Goal: Task Accomplishment & Management: Manage account settings

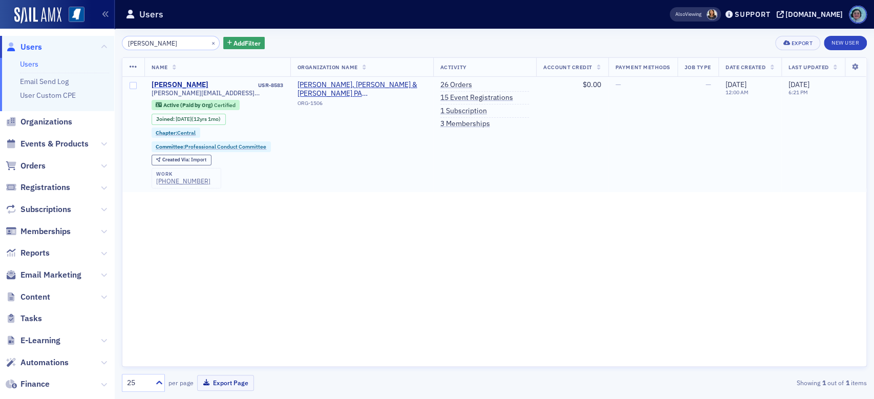
type input "Tolliver McMullen"
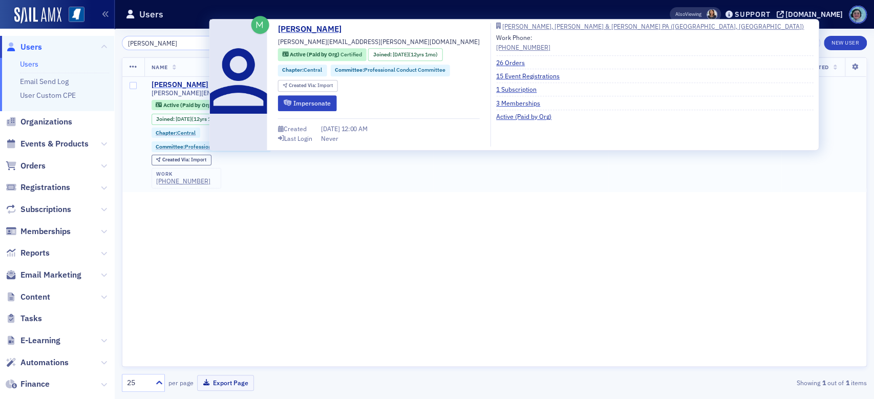
click at [184, 80] on div "Tolliver McMullen" at bounding box center [179, 84] width 57 height 9
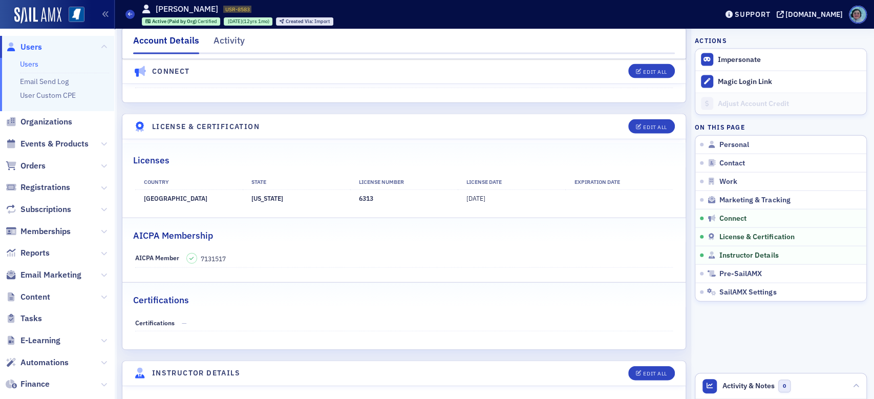
scroll to position [1484, 0]
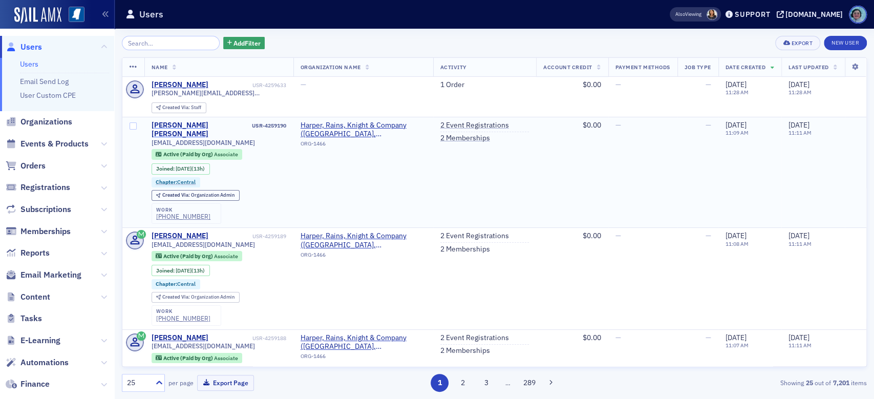
click at [209, 121] on div "[PERSON_NAME] [PERSON_NAME]" at bounding box center [200, 130] width 99 height 18
click at [43, 143] on span "Events & Products" at bounding box center [54, 143] width 68 height 11
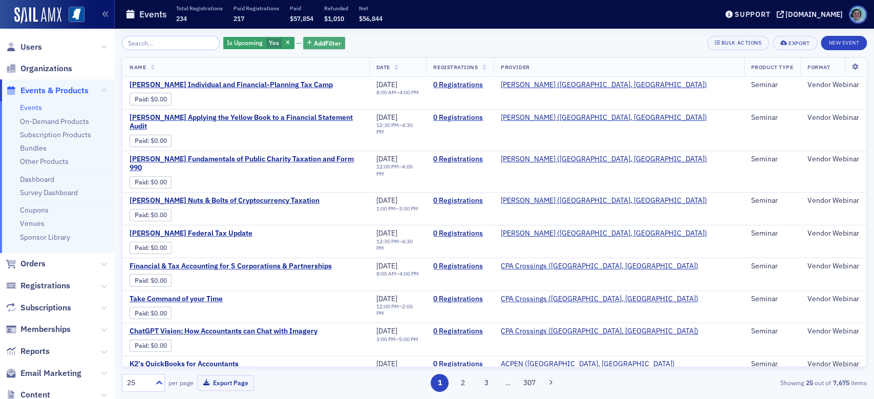
click at [321, 47] on span "Add Filter" at bounding box center [327, 42] width 27 height 9
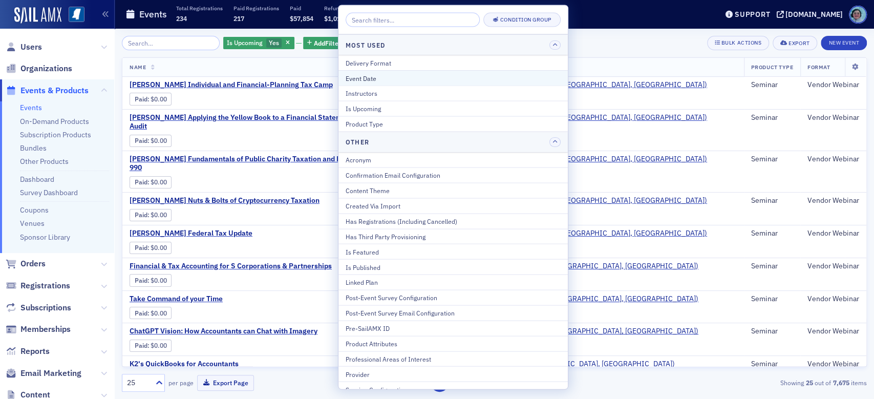
click at [367, 81] on div "Event Date" at bounding box center [452, 77] width 215 height 9
select select "8"
select select "2025"
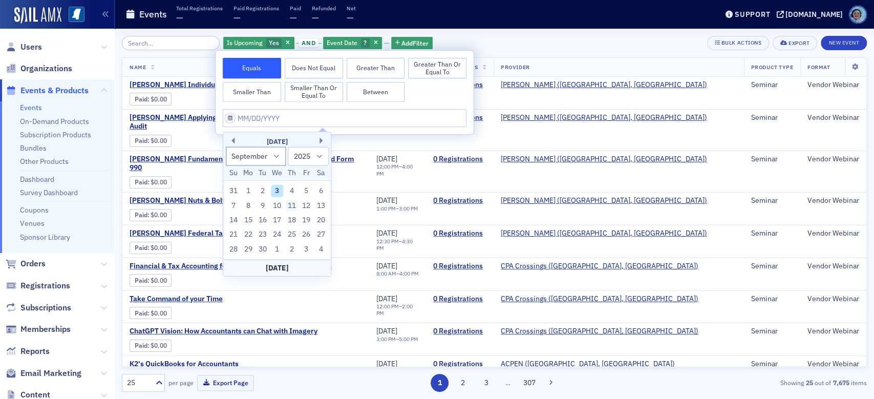
click at [293, 209] on div "11" at bounding box center [292, 205] width 12 height 12
type input "09/11/2025"
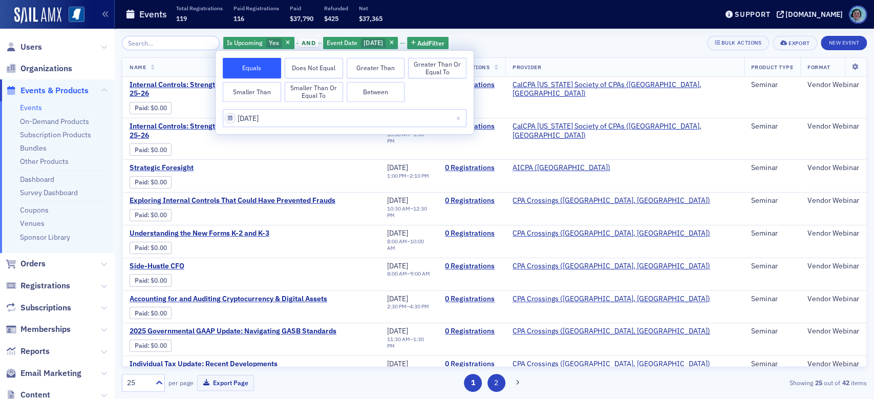
click at [494, 384] on button "2" at bounding box center [496, 383] width 18 height 18
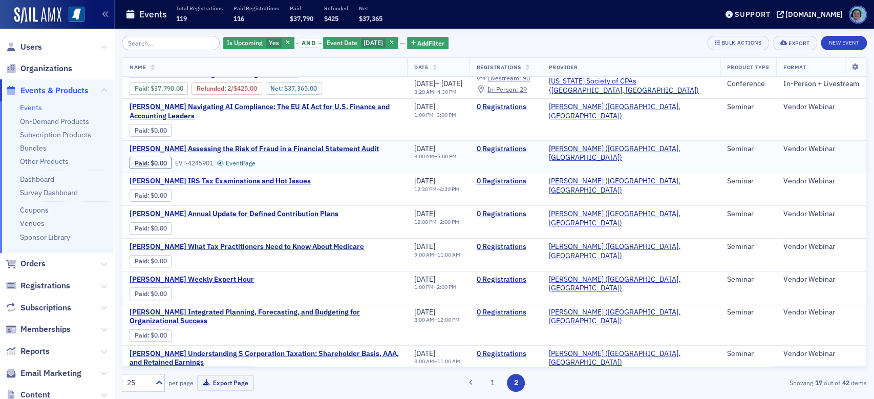
scroll to position [51, 0]
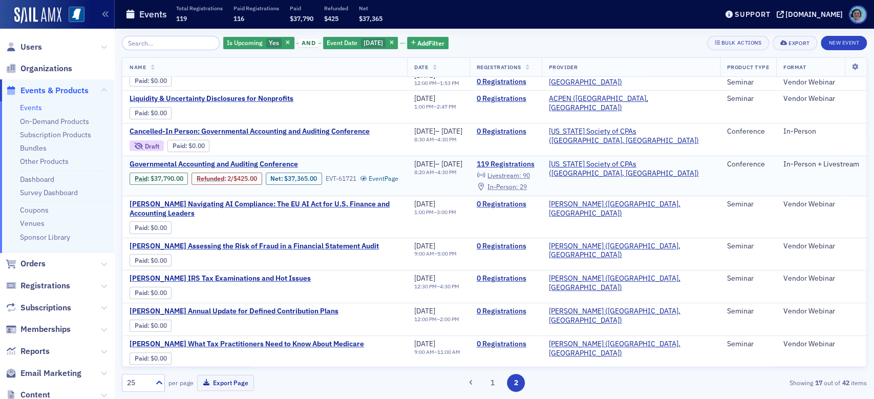
drag, startPoint x: 269, startPoint y: 166, endPoint x: 264, endPoint y: 169, distance: 6.0
click at [268, 166] on span "Governmental Accounting and Auditing Conference" at bounding box center [215, 164] width 172 height 9
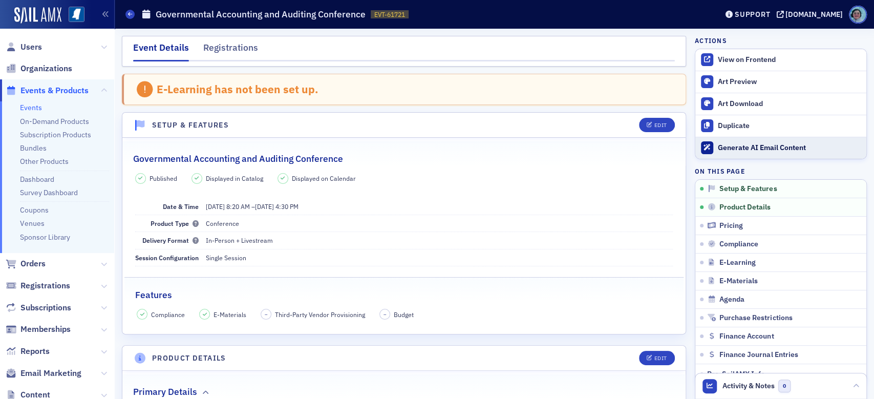
click at [722, 147] on div "Generate AI Email Content" at bounding box center [788, 147] width 143 height 9
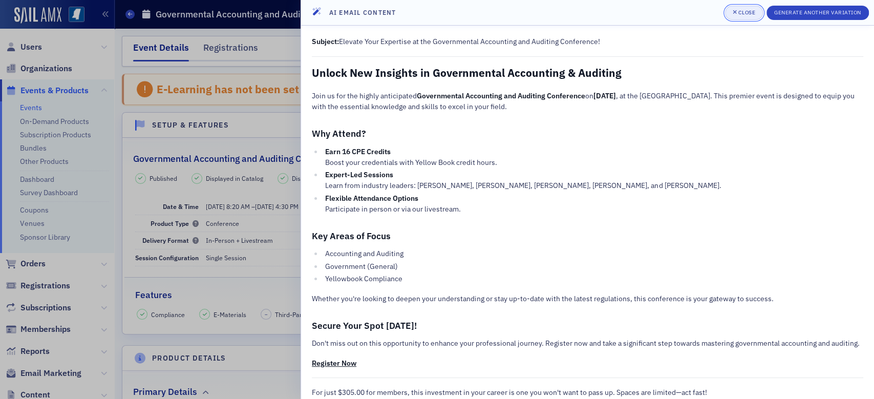
click at [737, 17] on button "Close" at bounding box center [744, 13] width 38 height 14
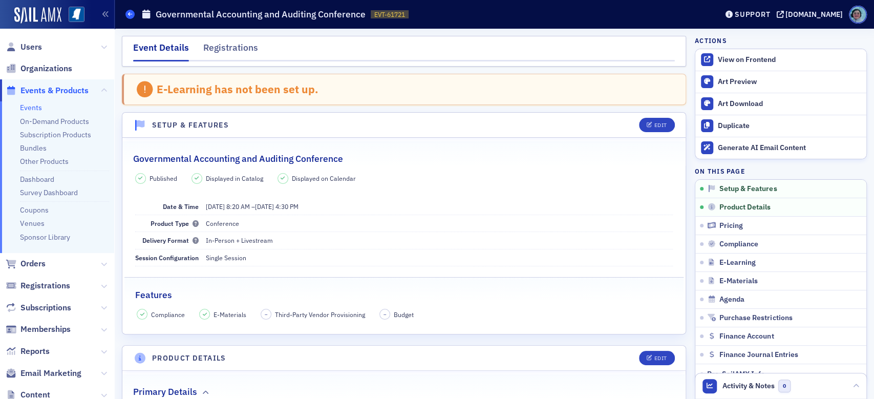
click at [133, 10] on span at bounding box center [129, 14] width 9 height 9
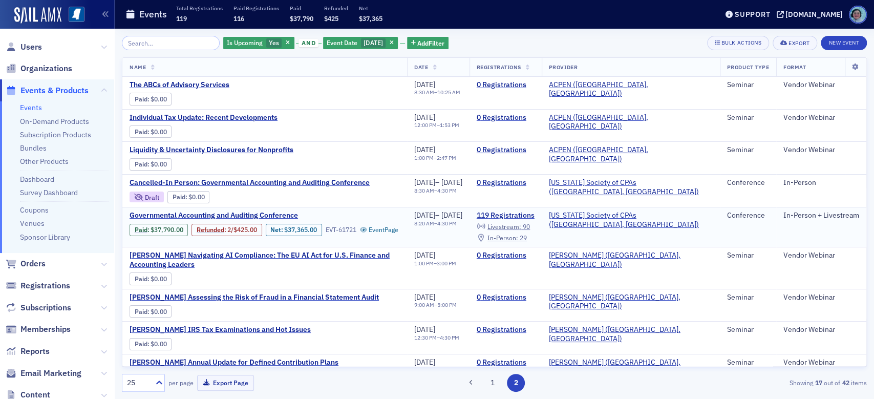
click at [518, 239] on span "In-Person :" at bounding box center [502, 237] width 31 height 8
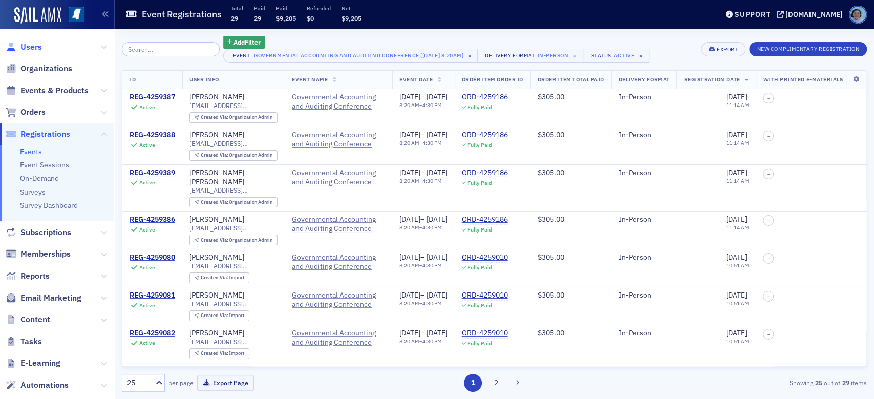
click at [31, 48] on span "Users" at bounding box center [30, 46] width 21 height 11
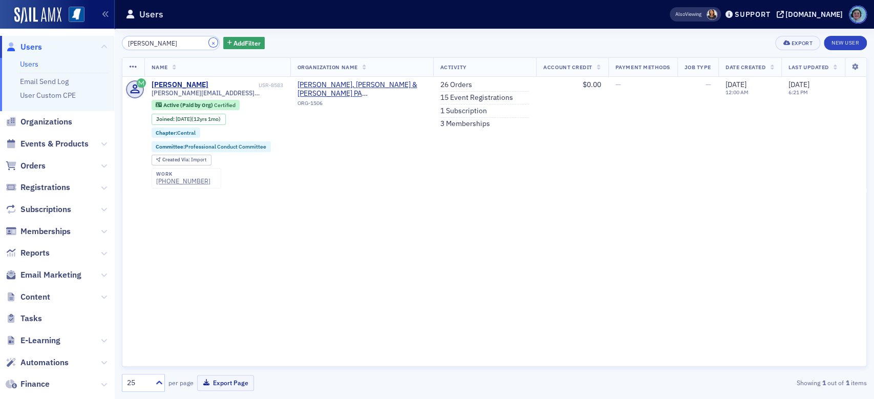
click at [209, 40] on button "×" at bounding box center [213, 42] width 9 height 9
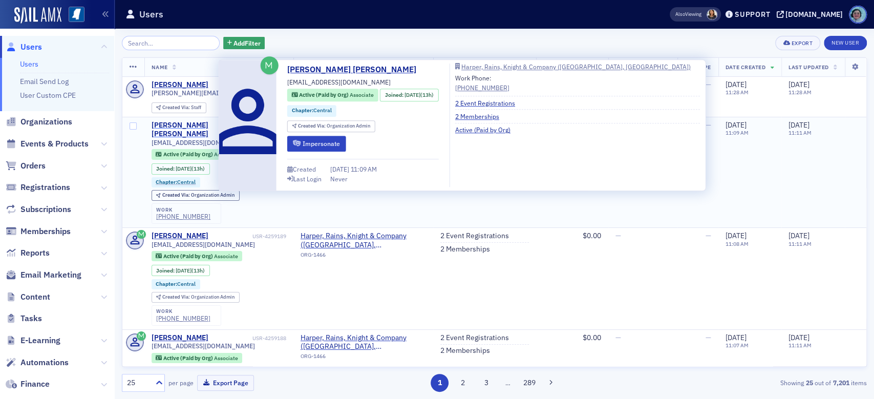
click at [204, 123] on div "[PERSON_NAME] [PERSON_NAME]" at bounding box center [200, 130] width 99 height 18
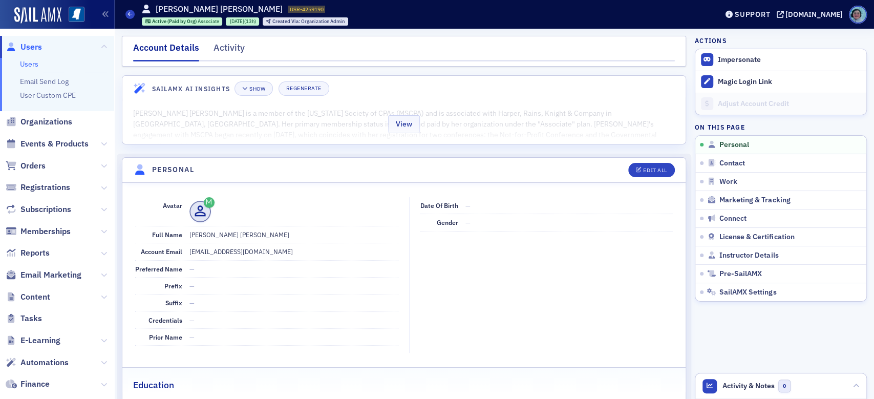
click at [510, 133] on div "View" at bounding box center [403, 122] width 563 height 43
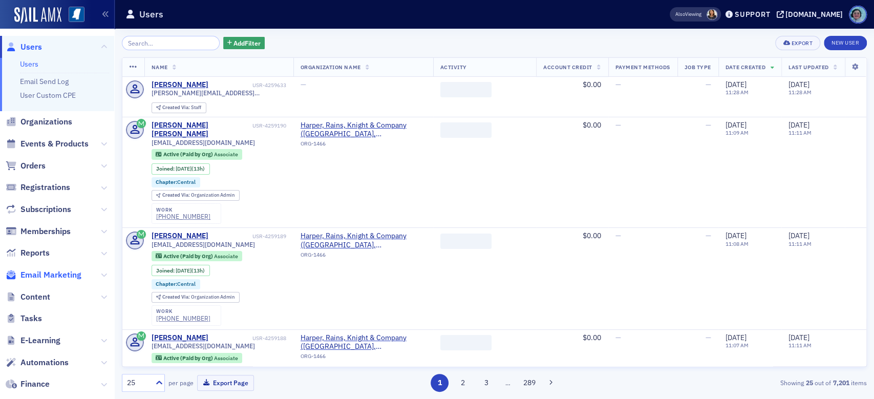
click at [69, 275] on span "Email Marketing" at bounding box center [50, 274] width 61 height 11
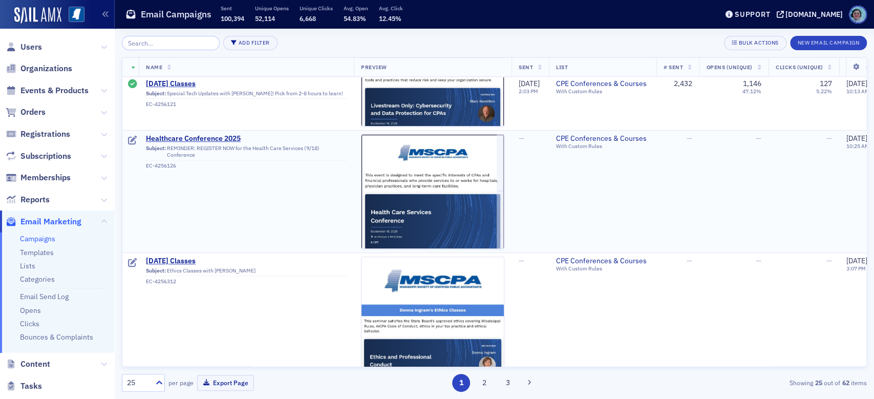
scroll to position [205, 0]
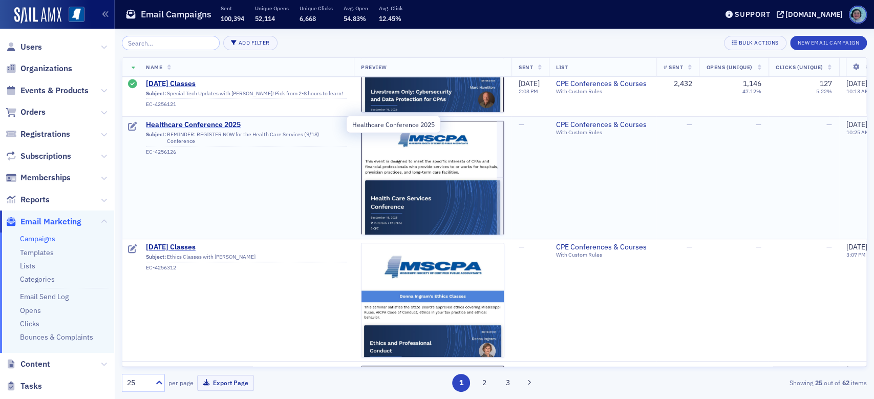
click at [199, 125] on span "Healthcare Conference 2025" at bounding box center [246, 124] width 201 height 9
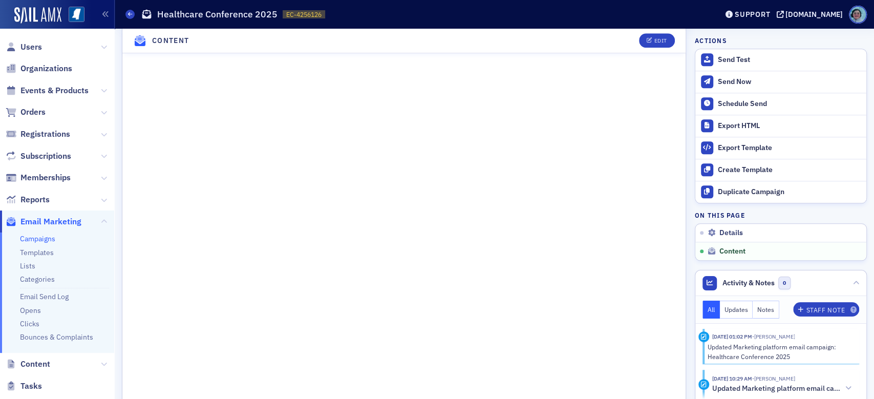
scroll to position [822, 0]
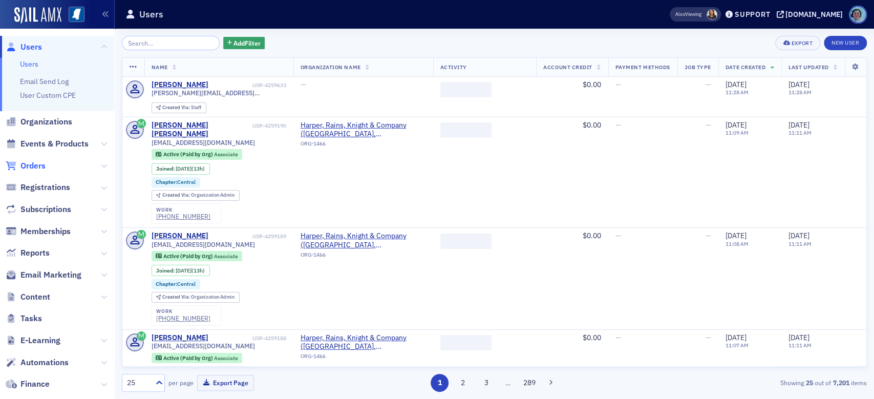
click at [38, 165] on span "Orders" at bounding box center [32, 165] width 25 height 11
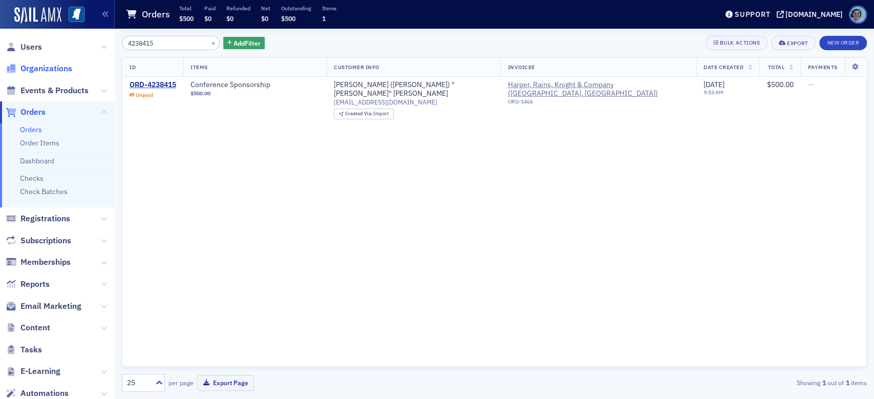
type input "4238415"
click at [39, 72] on span "Organizations" at bounding box center [46, 68] width 52 height 11
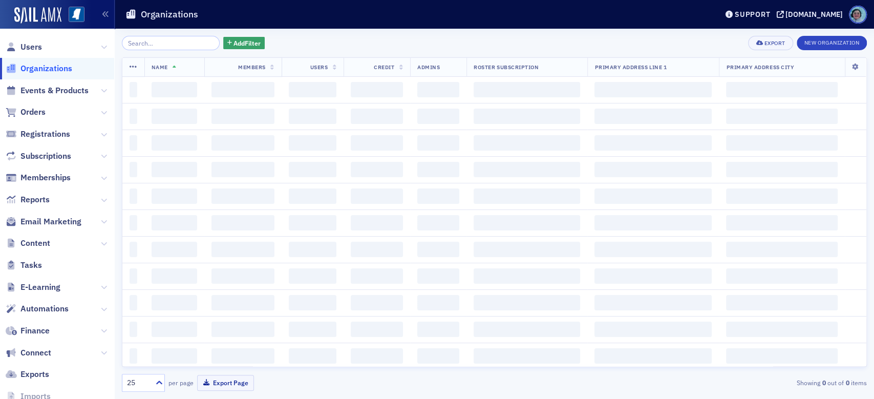
click at [195, 47] on input "search" at bounding box center [171, 43] width 98 height 14
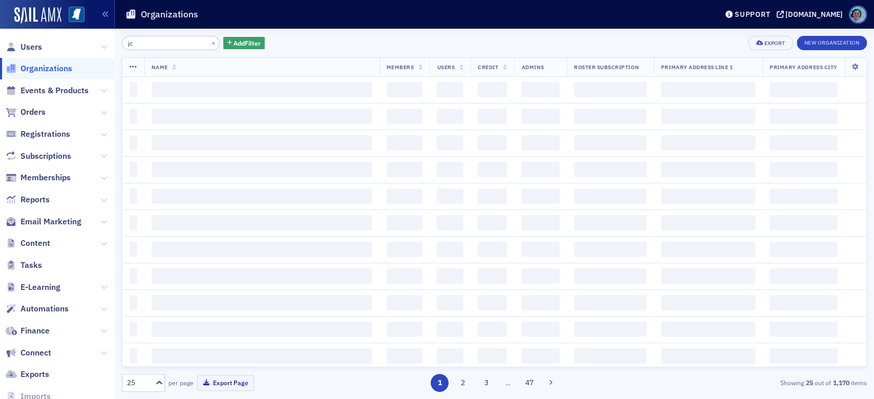
type input "j"
type input "cpa charge"
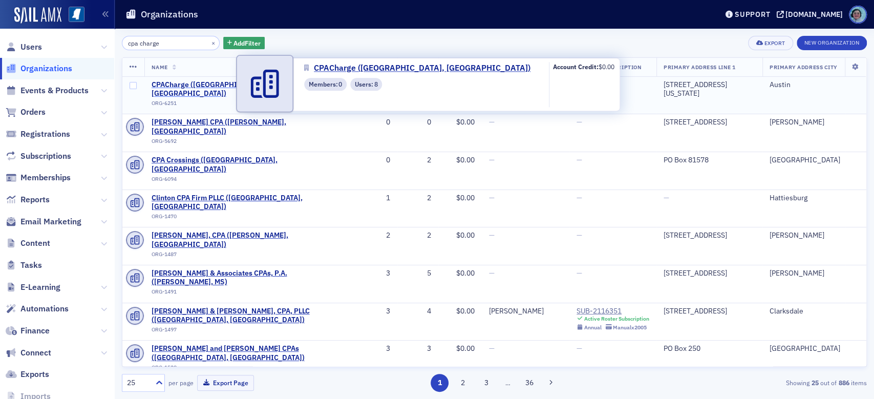
click at [208, 82] on span "CPACharge ([GEOGRAPHIC_DATA], [GEOGRAPHIC_DATA])" at bounding box center [245, 89] width 188 height 18
select select "US"
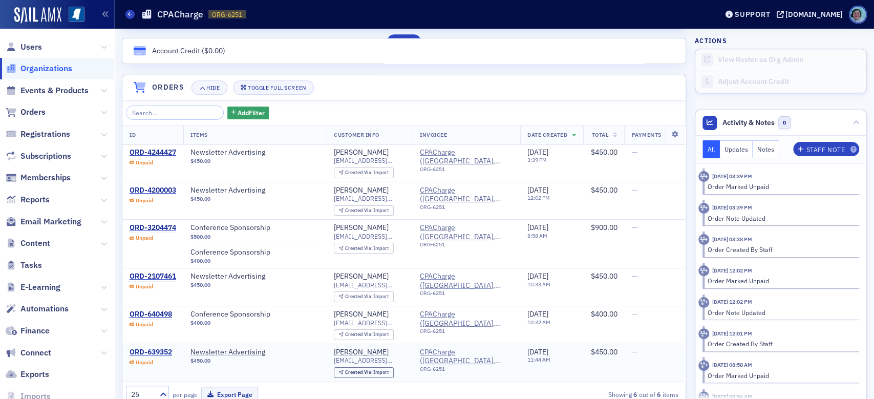
scroll to position [716, 0]
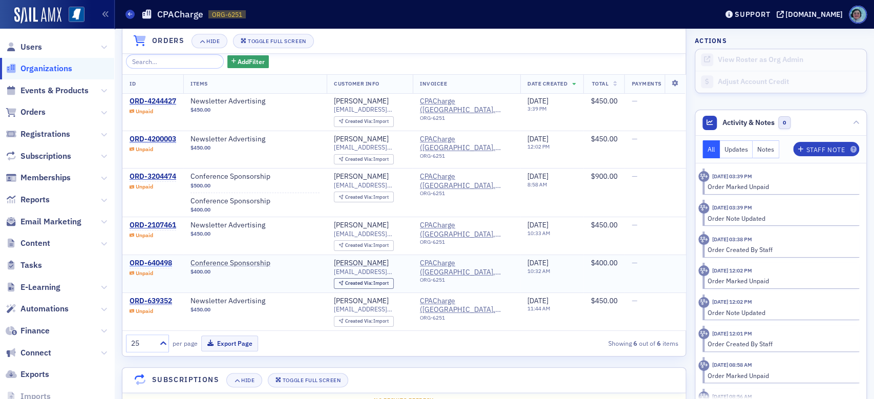
click at [160, 264] on div "ORD-640498" at bounding box center [150, 262] width 42 height 9
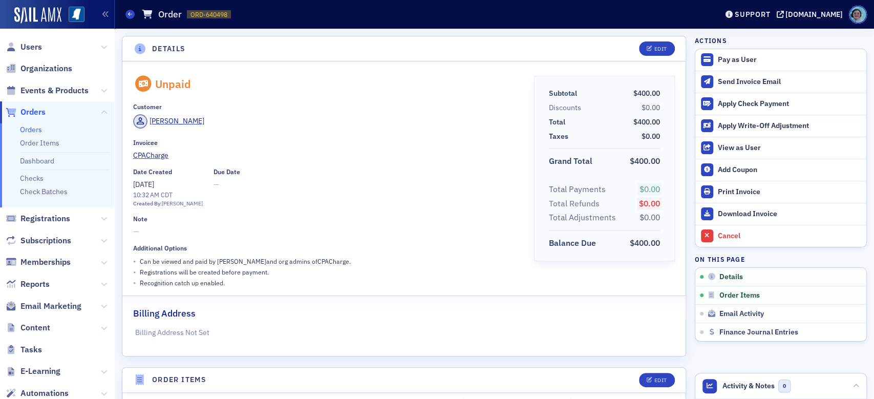
select select "US"
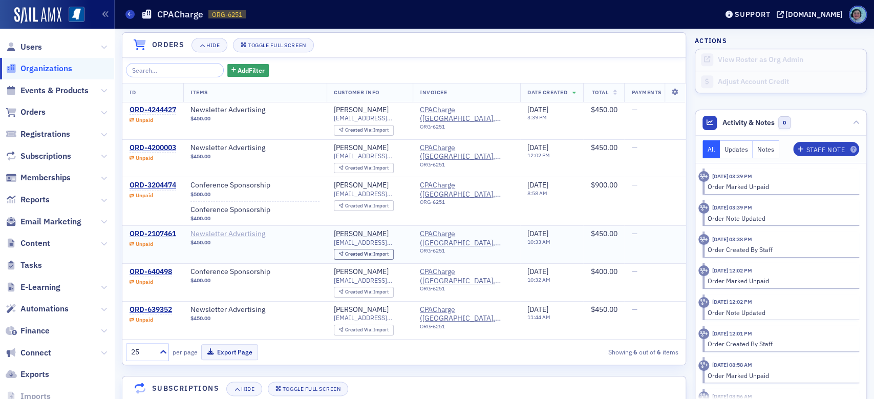
scroll to position [716, 0]
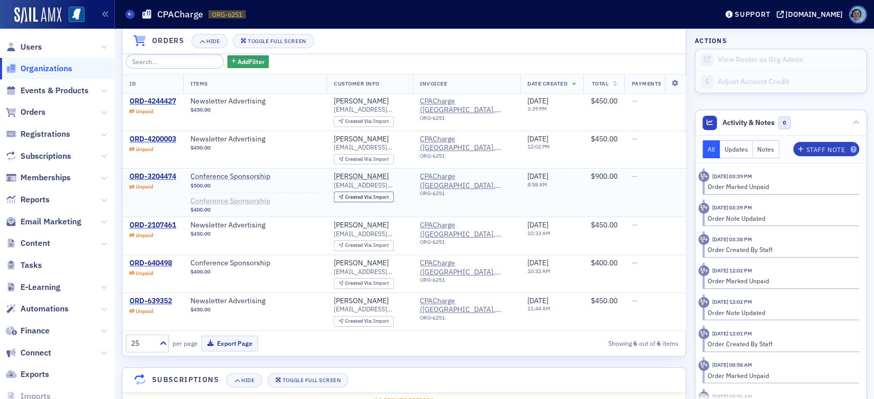
click at [255, 202] on span "Conference Sponsorship" at bounding box center [254, 201] width 129 height 9
click at [170, 176] on div "ORD-3204474" at bounding box center [152, 176] width 47 height 9
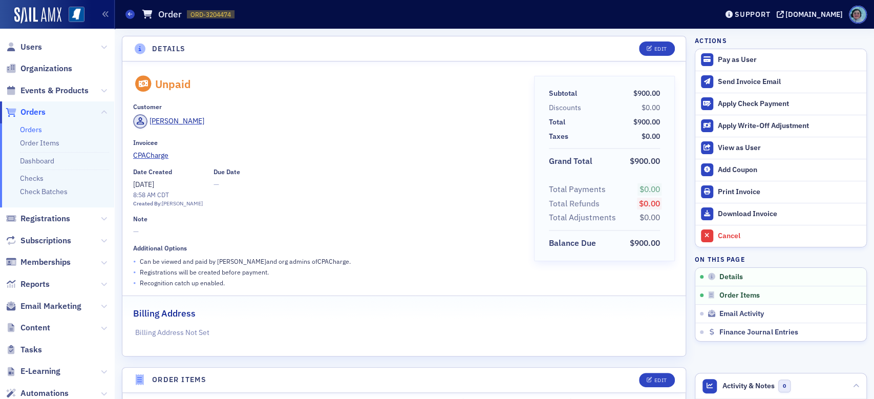
select select "US"
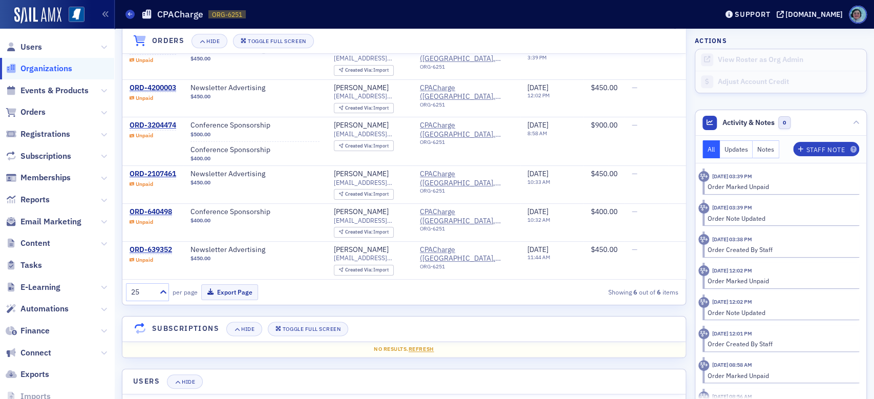
scroll to position [716, 0]
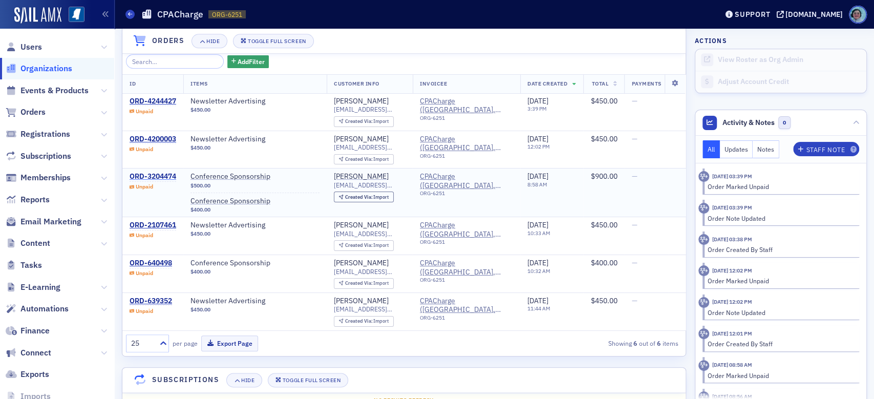
click at [159, 175] on div "ORD-3204474" at bounding box center [152, 176] width 47 height 9
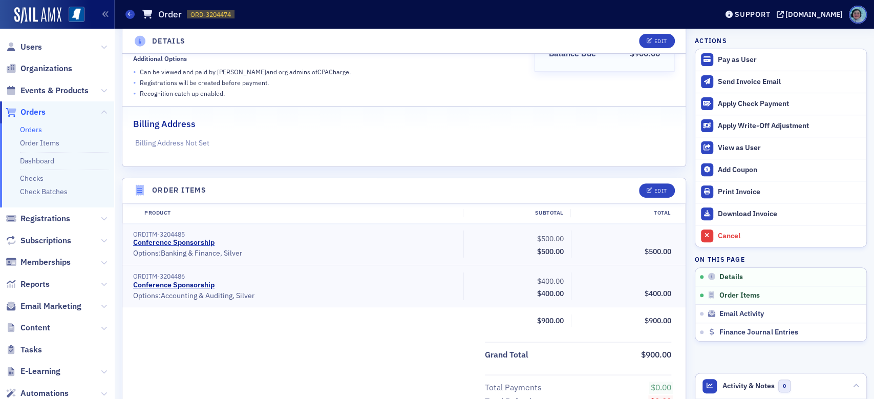
scroll to position [205, 0]
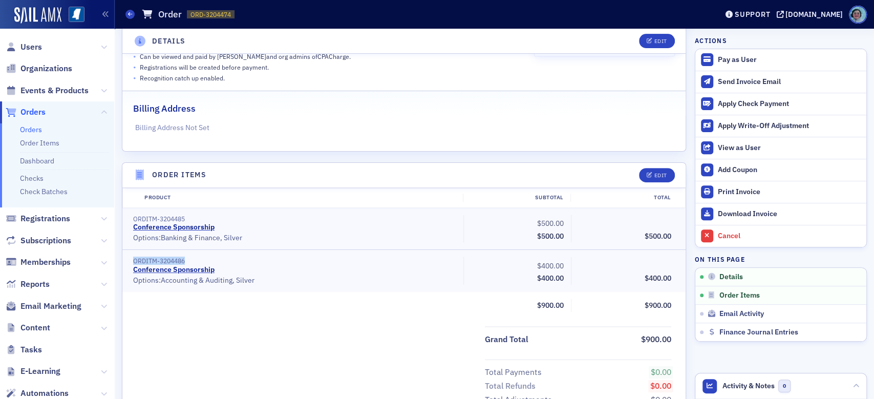
drag, startPoint x: 187, startPoint y: 259, endPoint x: 134, endPoint y: 261, distance: 53.8
click at [134, 261] on div "ORDITM-3204486" at bounding box center [294, 261] width 323 height 8
click at [252, 296] on div "Product Subtotal Total ORDITM-3204485 Conference Sponsorship • Options: Banking…" at bounding box center [403, 253] width 563 height 131
select select "US"
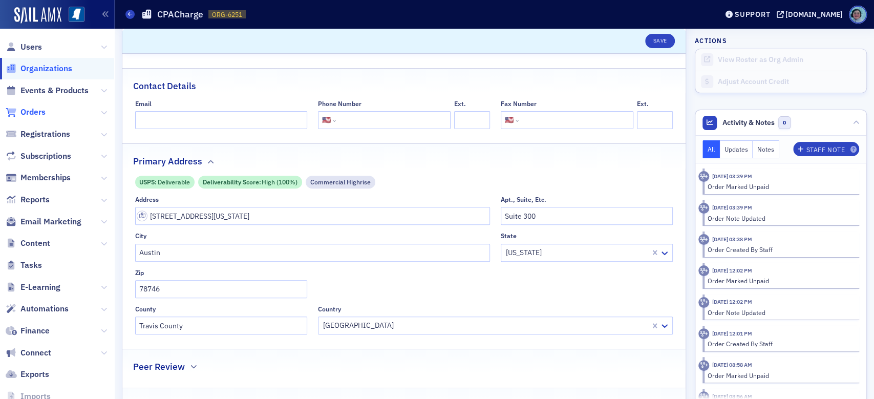
click at [44, 113] on span "Orders" at bounding box center [32, 111] width 25 height 11
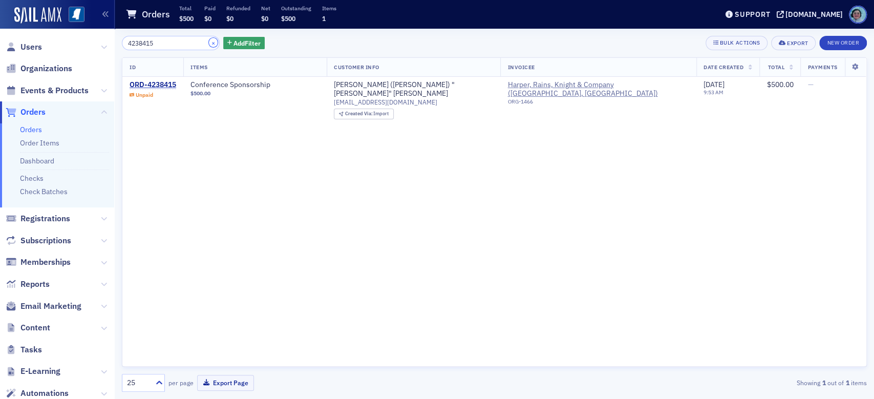
click at [209, 43] on button "×" at bounding box center [213, 42] width 9 height 9
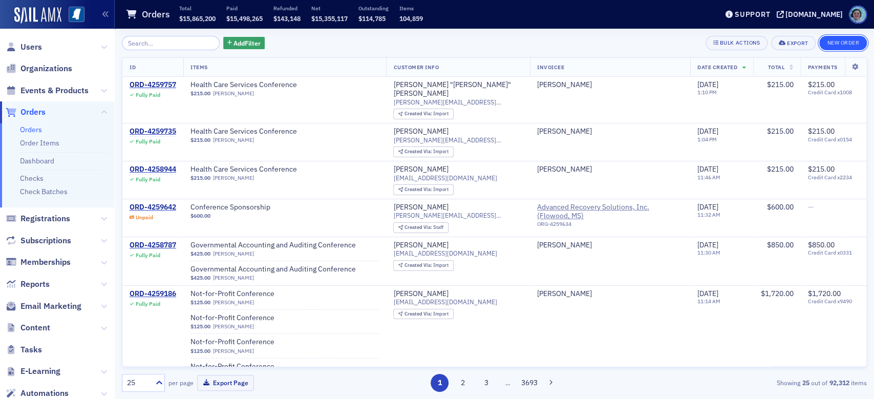
click at [833, 42] on button "New Order" at bounding box center [843, 43] width 48 height 14
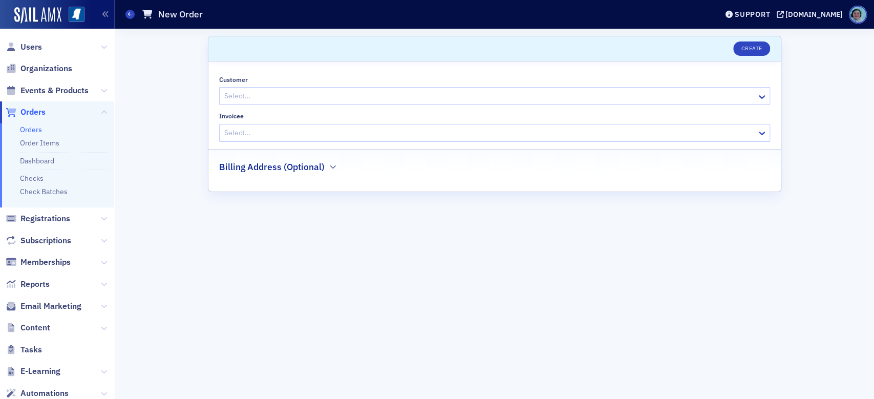
click at [307, 91] on div at bounding box center [489, 96] width 532 height 13
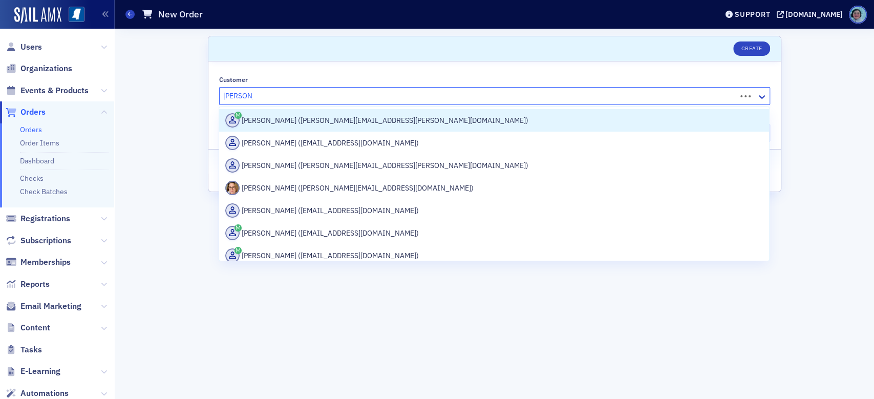
type input "[PERSON_NAME]"
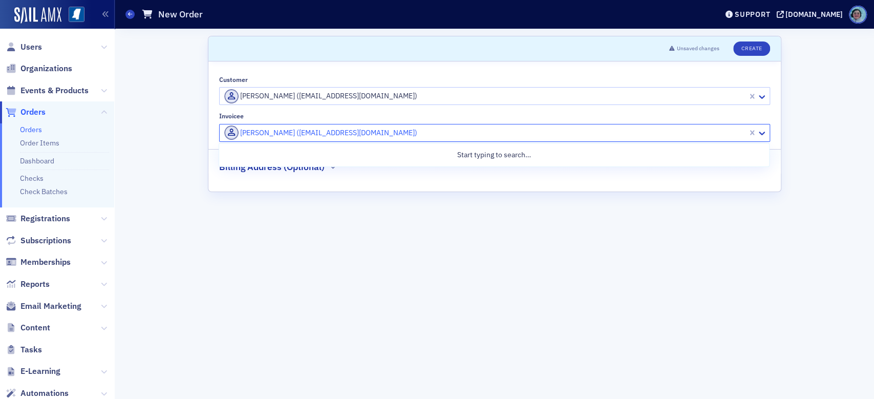
click at [344, 126] on div at bounding box center [484, 132] width 523 height 13
type input "cpa charge"
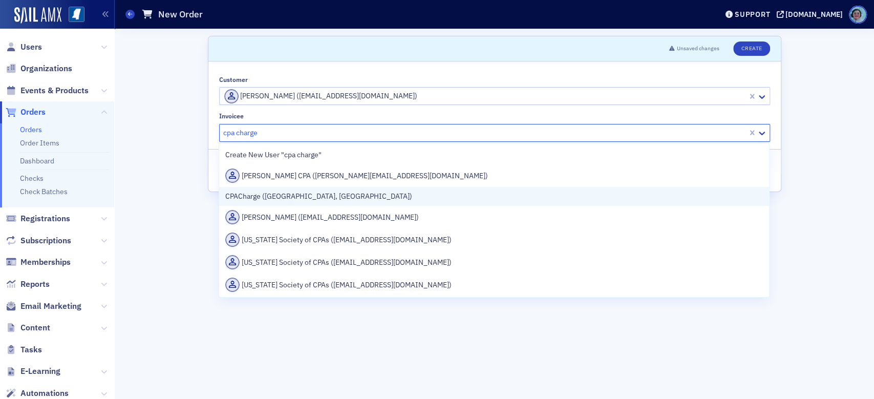
click at [310, 191] on span "CPACharge ([GEOGRAPHIC_DATA], [GEOGRAPHIC_DATA])" at bounding box center [318, 196] width 187 height 11
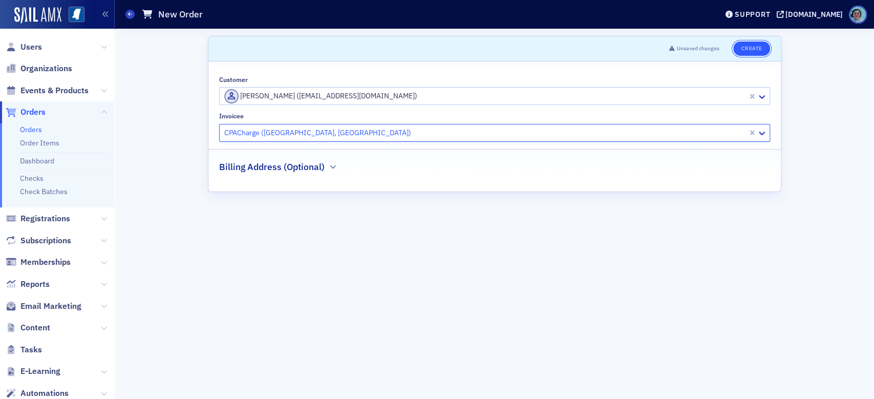
click at [754, 43] on button "Create" at bounding box center [751, 48] width 36 height 14
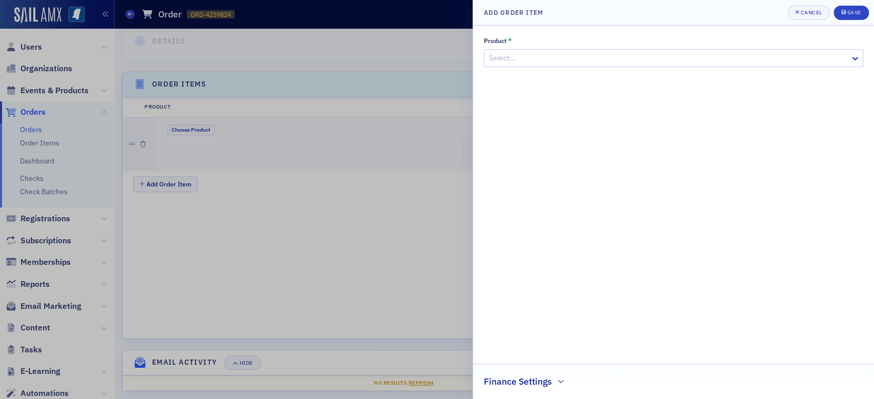
scroll to position [305, 0]
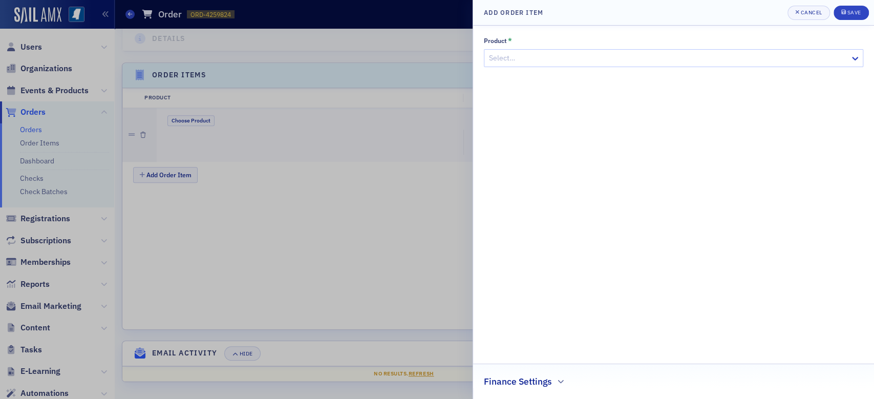
click at [558, 64] on div "Select…" at bounding box center [666, 58] width 365 height 15
type input "conference"
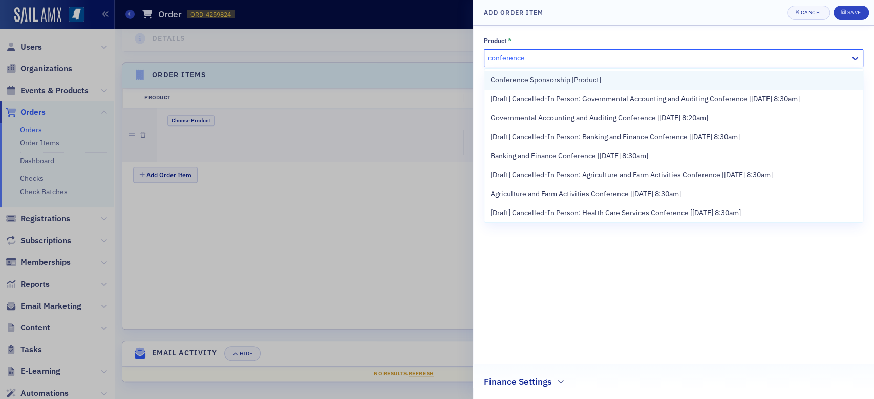
click at [550, 77] on span "Conference Sponsorship [Product]" at bounding box center [545, 80] width 111 height 11
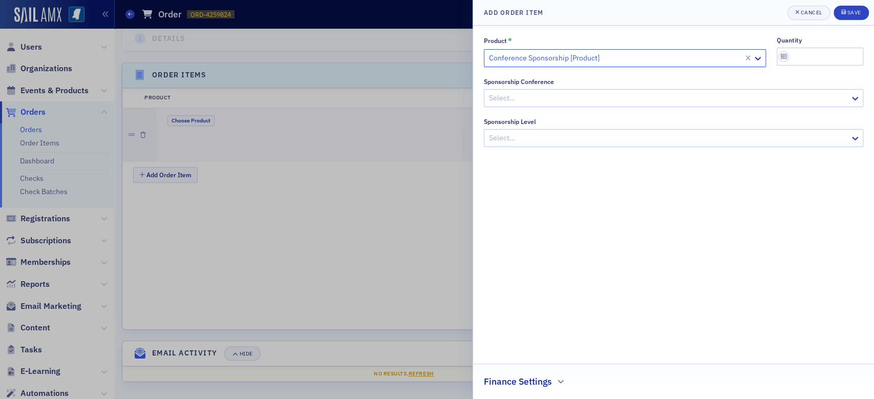
click at [551, 90] on div "Select…" at bounding box center [673, 98] width 379 height 18
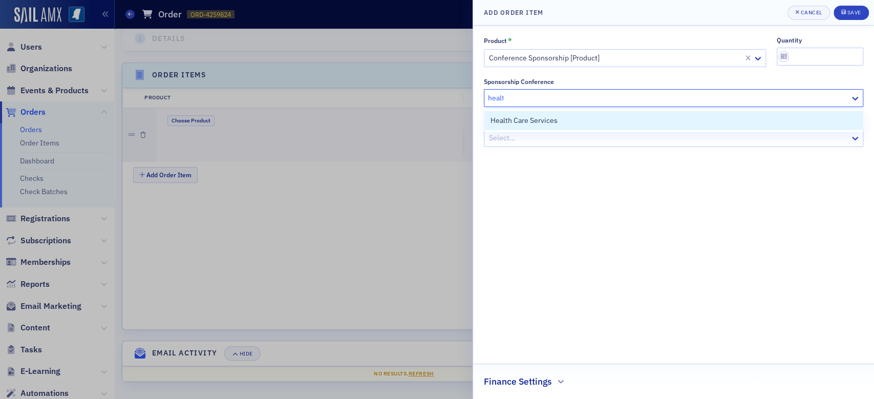
type input "health"
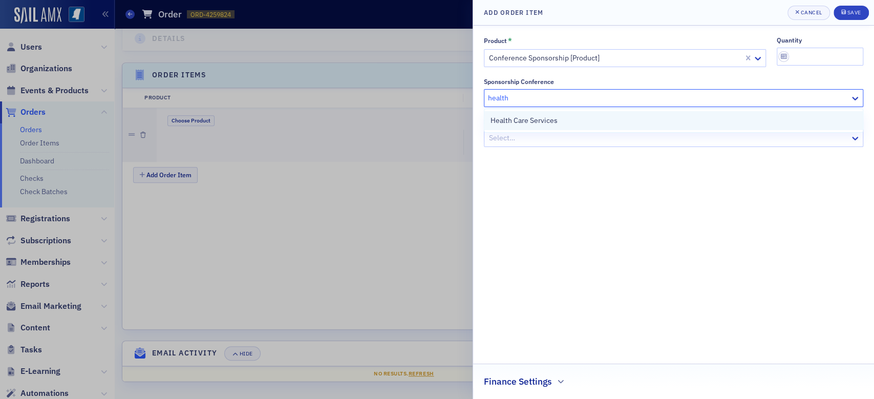
click at [609, 115] on div "Health Care Services" at bounding box center [673, 120] width 366 height 11
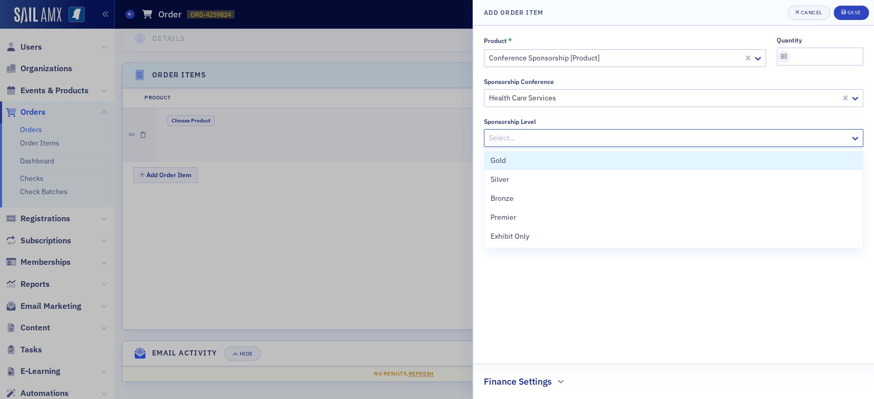
click at [604, 133] on div at bounding box center [668, 138] width 361 height 13
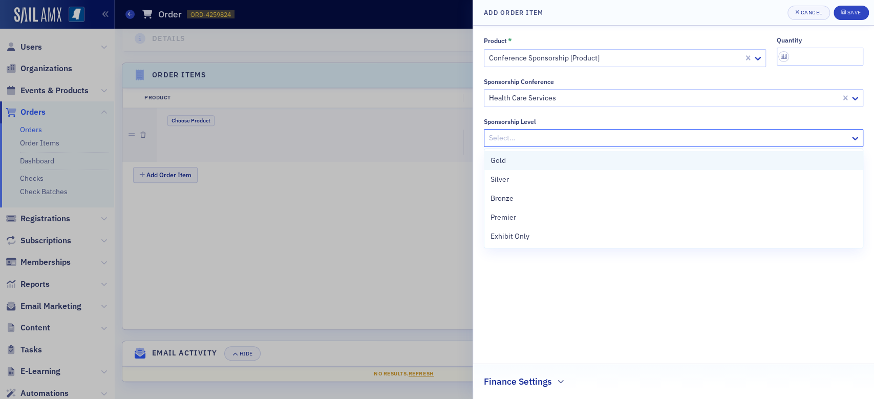
click at [603, 154] on div "Gold" at bounding box center [673, 160] width 378 height 19
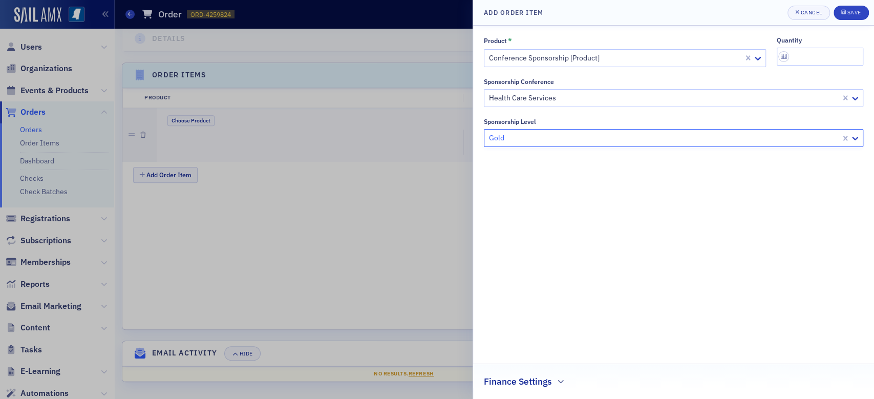
click at [542, 377] on h2 "Finance Settings" at bounding box center [518, 381] width 68 height 13
click at [543, 385] on div at bounding box center [668, 379] width 357 height 13
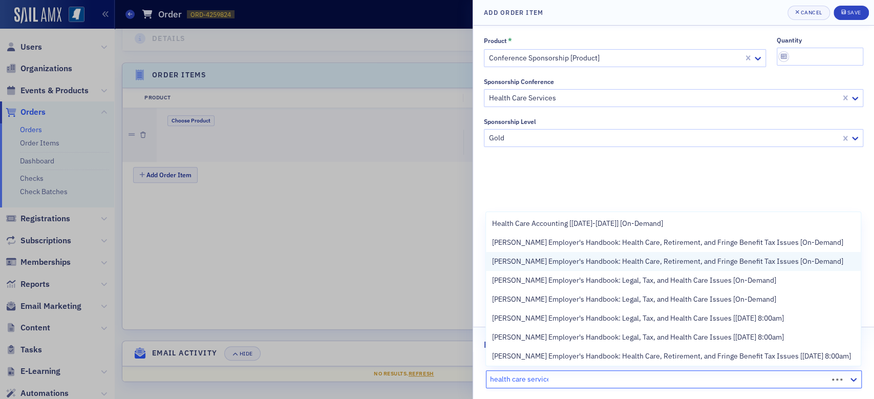
type input "health care services"
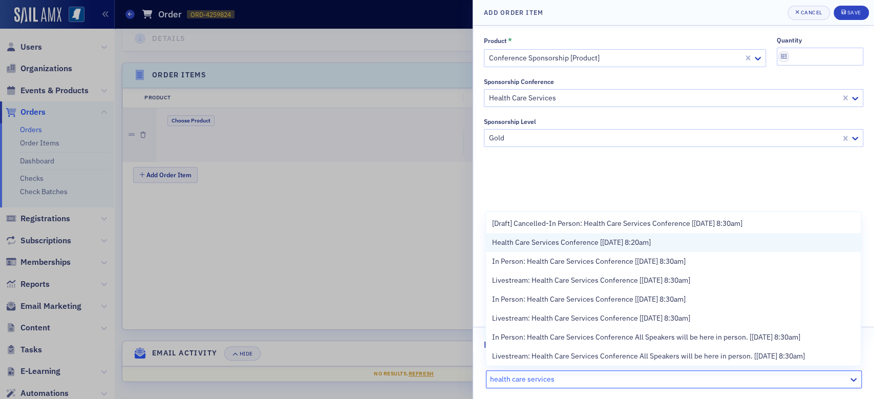
click at [602, 246] on span "Health Care Services Conference [[DATE] 8:20am]" at bounding box center [571, 242] width 159 height 11
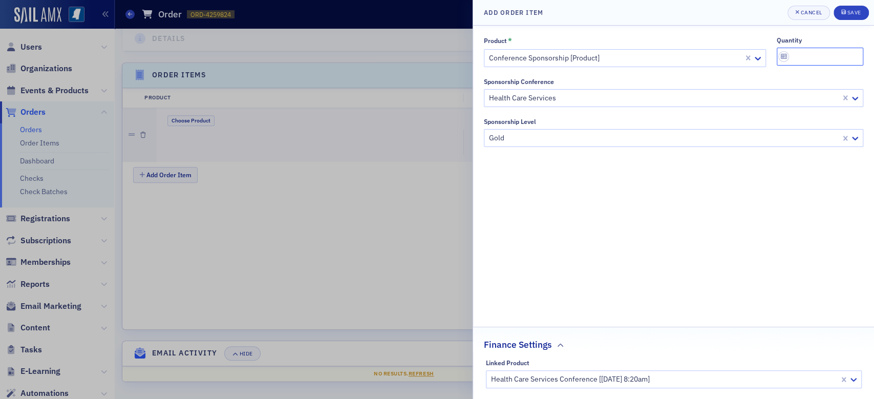
click at [801, 52] on input "quantity" at bounding box center [819, 57] width 87 height 18
type input "1"
click at [844, 8] on button "Save" at bounding box center [850, 13] width 35 height 14
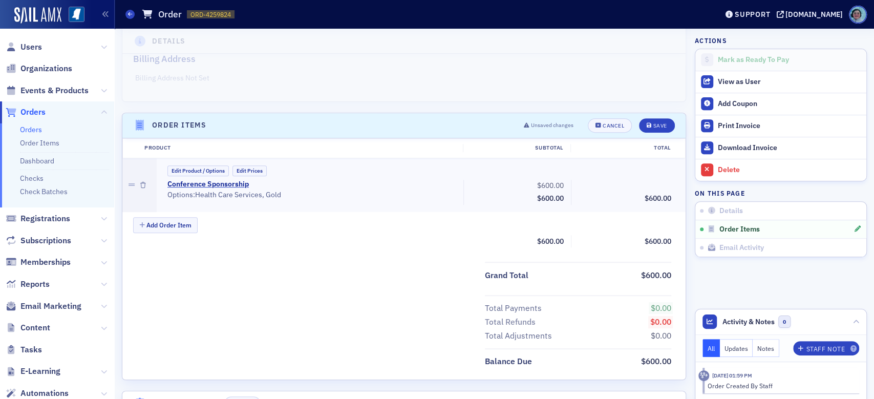
scroll to position [256, 0]
click at [639, 124] on button "Save" at bounding box center [656, 124] width 35 height 14
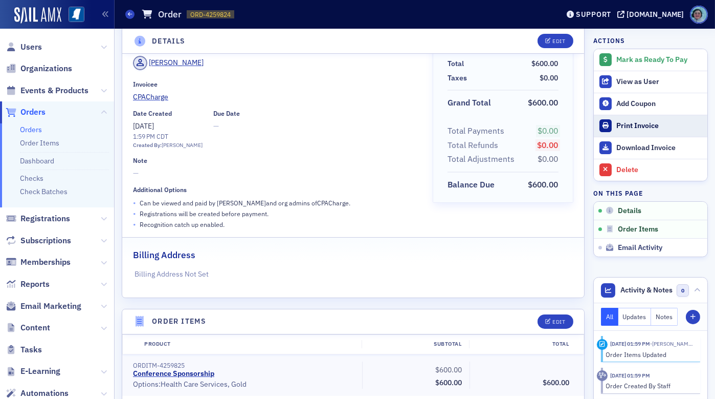
scroll to position [0, 0]
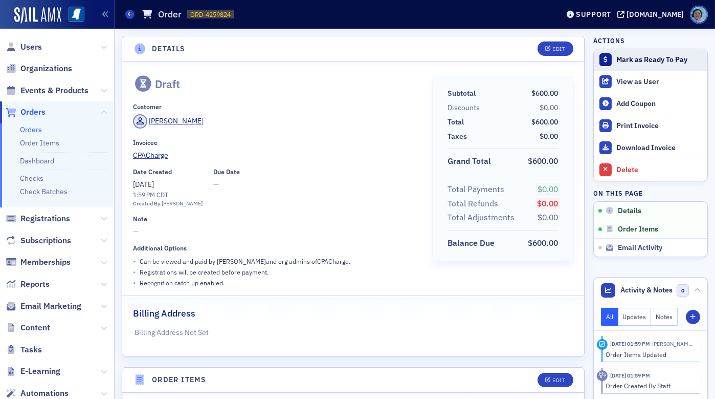
click at [637, 51] on button "Mark as Ready To Pay" at bounding box center [651, 59] width 114 height 21
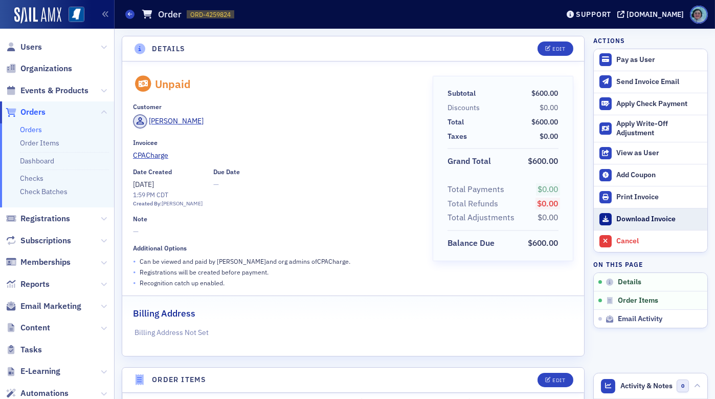
click at [634, 220] on div "Download Invoice" at bounding box center [660, 218] width 86 height 9
click at [131, 10] on span at bounding box center [129, 14] width 9 height 9
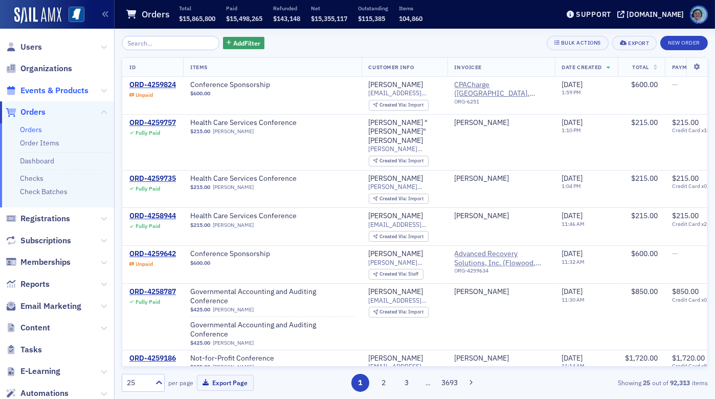
click at [57, 87] on span "Events & Products" at bounding box center [54, 90] width 68 height 11
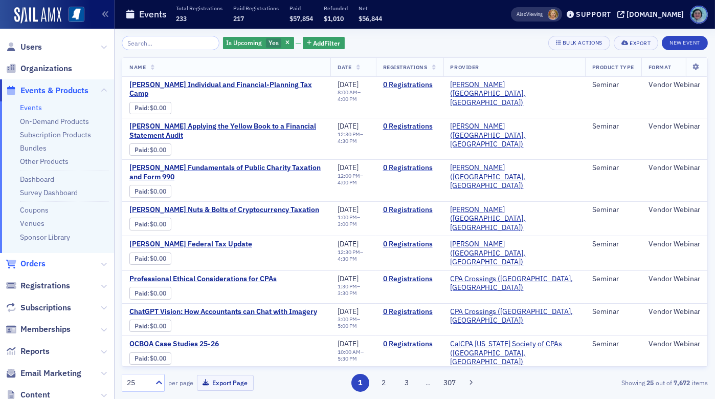
click at [37, 263] on span "Orders" at bounding box center [32, 263] width 25 height 11
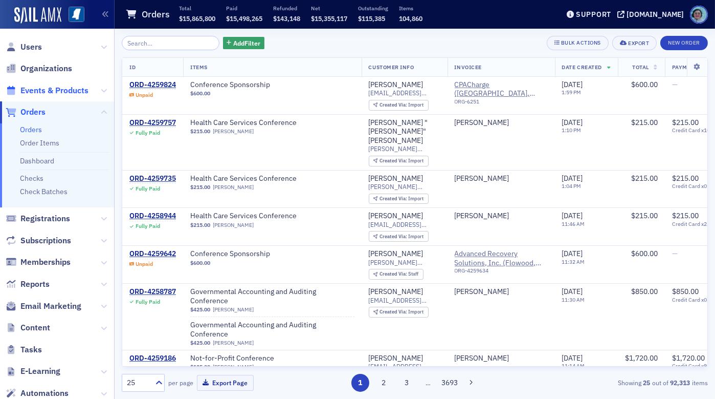
click at [83, 92] on span "Events & Products" at bounding box center [54, 90] width 68 height 11
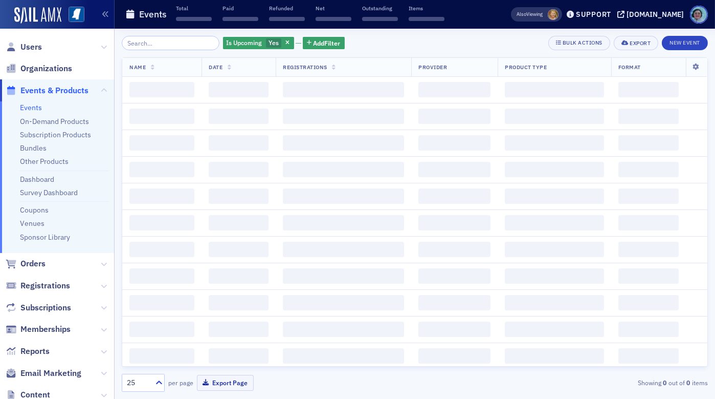
click at [73, 64] on span "Organizations" at bounding box center [57, 69] width 114 height 22
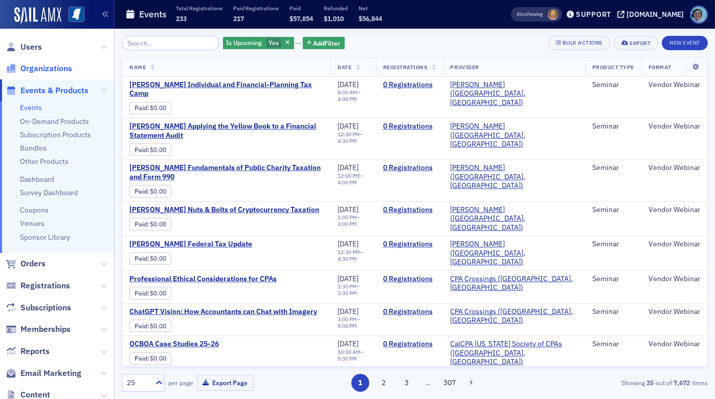
click at [66, 67] on span "Organizations" at bounding box center [46, 68] width 52 height 11
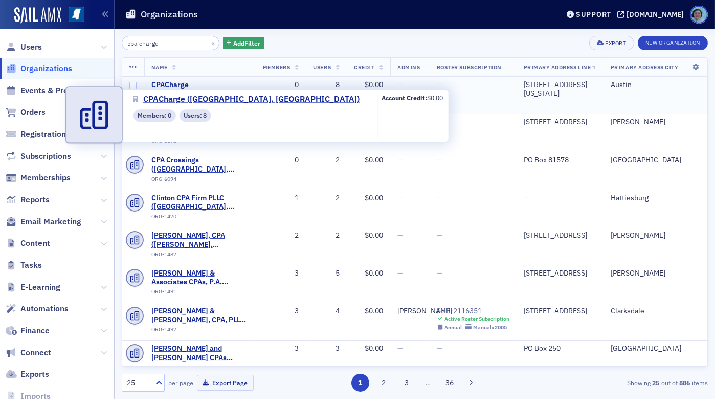
click at [216, 82] on span "CPACharge ([GEOGRAPHIC_DATA], [GEOGRAPHIC_DATA])" at bounding box center [199, 89] width 97 height 18
select select "US"
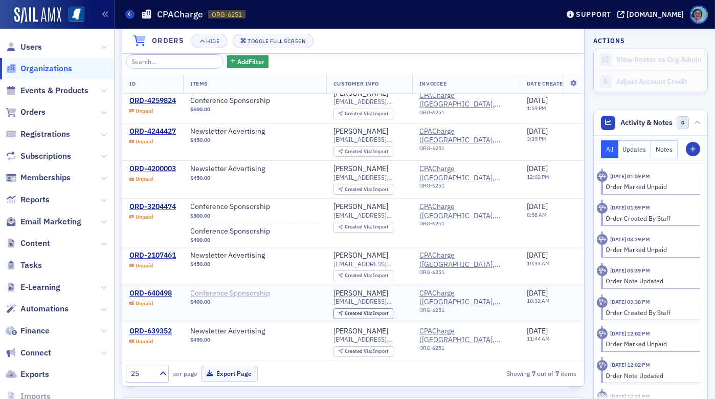
scroll to position [14, 0]
click at [159, 289] on div "ORD-640498" at bounding box center [150, 293] width 42 height 9
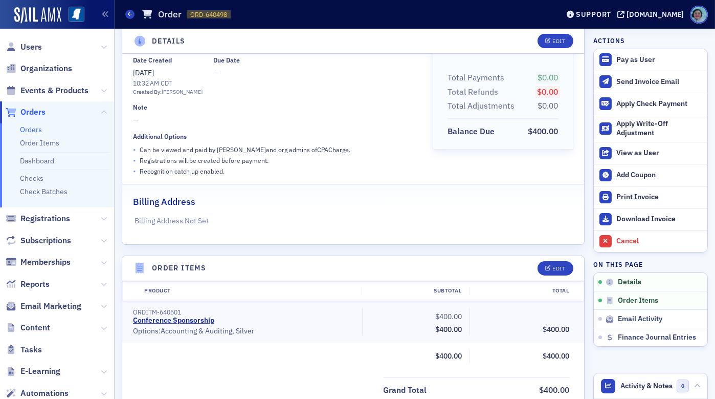
scroll to position [108, 0]
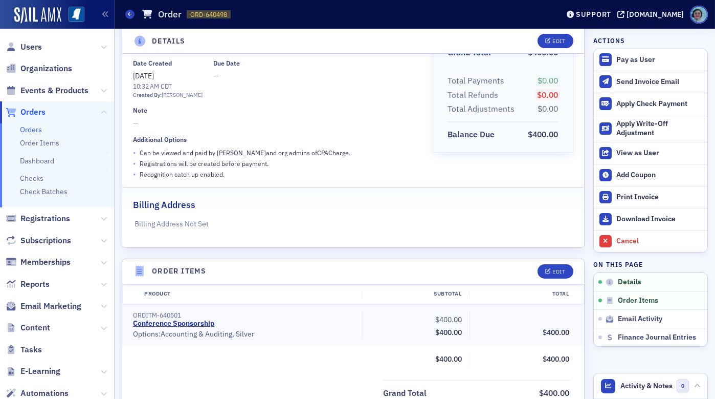
select select "US"
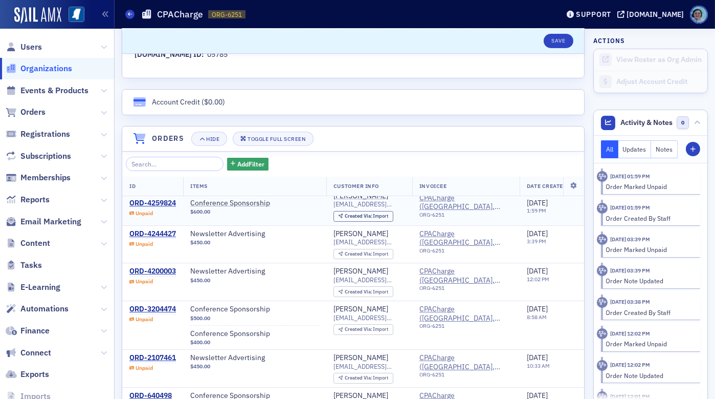
scroll to position [14, 0]
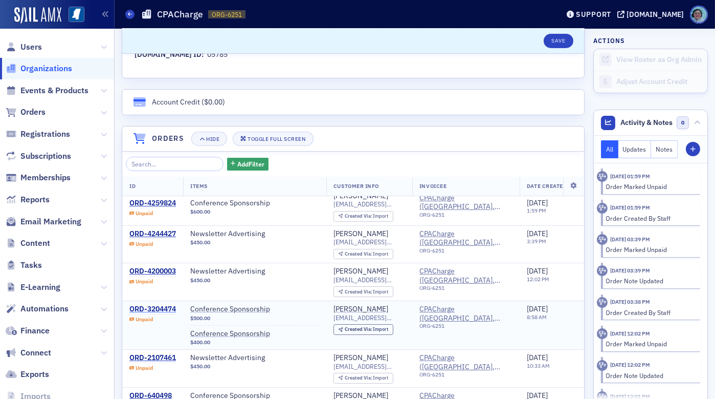
click at [164, 305] on div "ORD-3204474" at bounding box center [152, 309] width 47 height 9
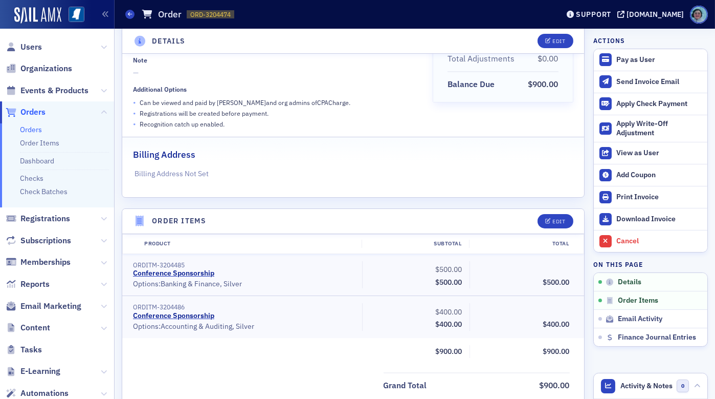
scroll to position [151, 0]
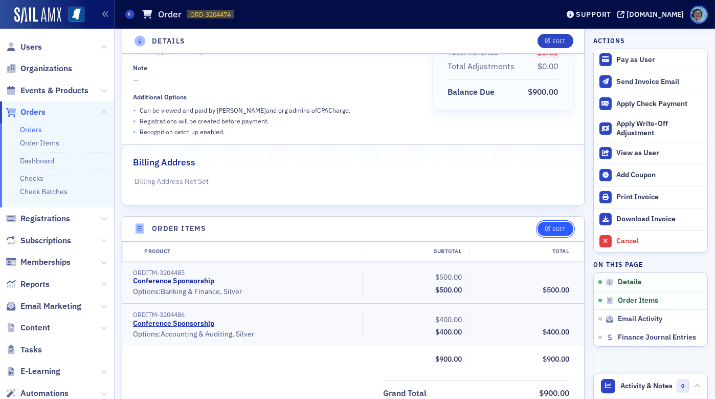
click at [556, 226] on div "Edit" at bounding box center [559, 229] width 13 height 6
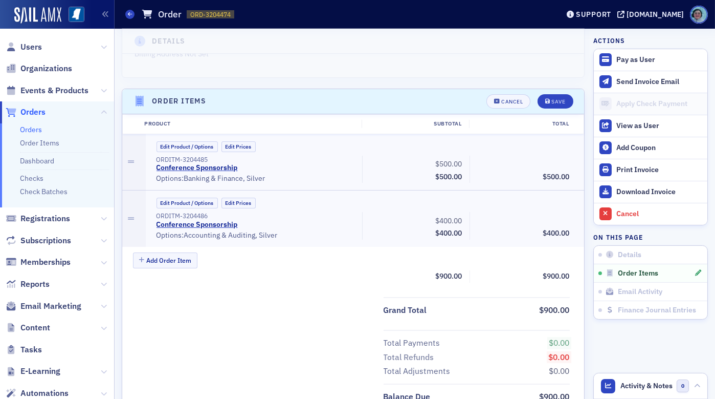
scroll to position [332, 0]
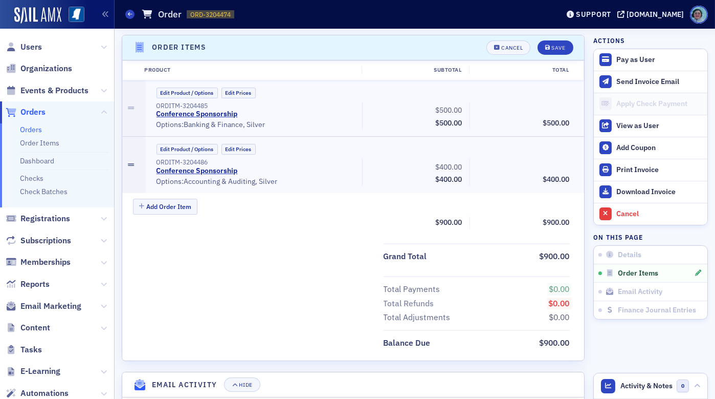
click at [133, 163] on icon at bounding box center [131, 164] width 6 height 7
click at [132, 163] on icon at bounding box center [131, 164] width 6 height 7
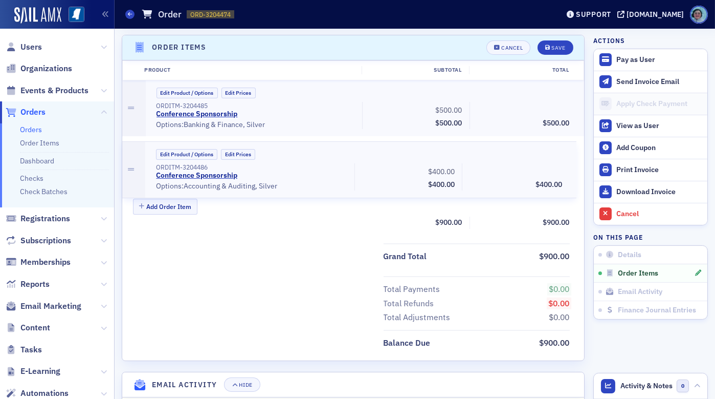
drag, startPoint x: 132, startPoint y: 163, endPoint x: 149, endPoint y: 171, distance: 19.5
click at [149, 171] on div "Edit Product / Options Edit Prices ORDITM-3204485 Conference Sponsorship • Opti…" at bounding box center [353, 136] width 462 height 113
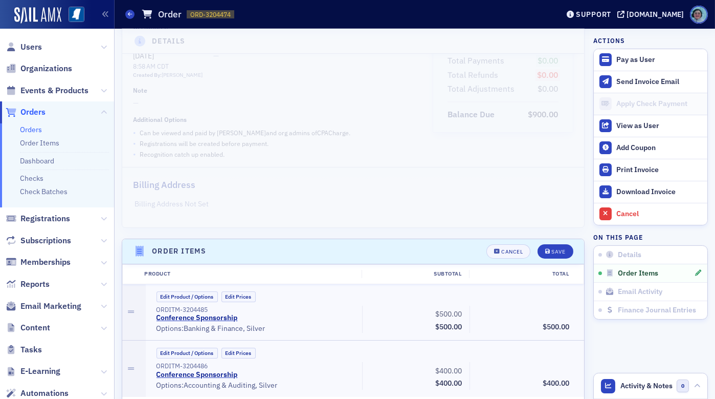
scroll to position [256, 0]
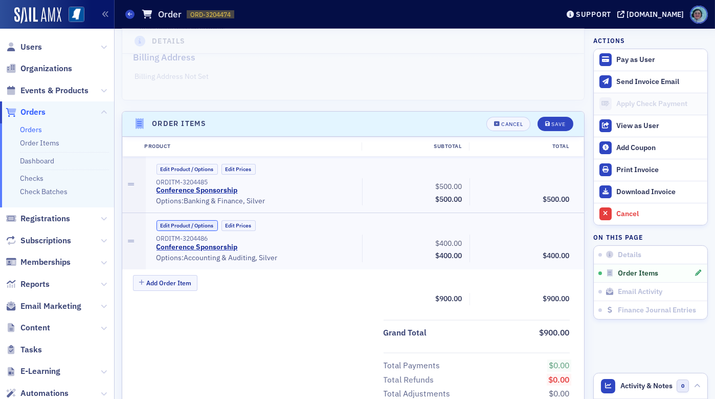
click at [208, 226] on button "Edit Product / Options" at bounding box center [187, 225] width 61 height 11
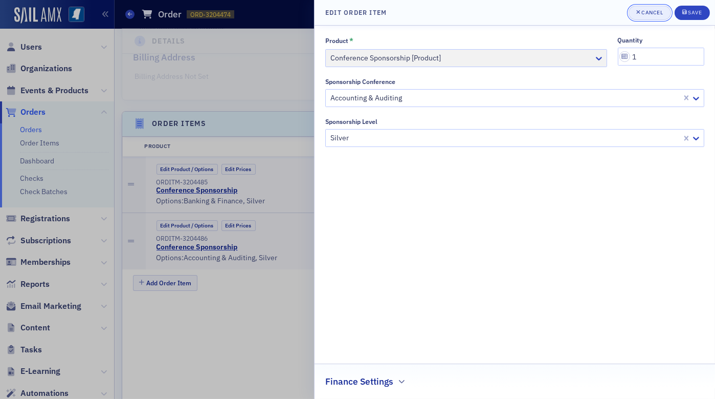
click at [663, 16] on span "Cancel" at bounding box center [650, 13] width 27 height 8
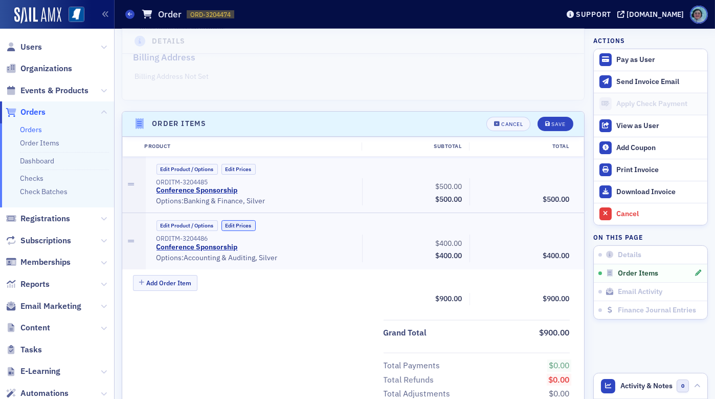
click at [236, 222] on button "Edit Prices" at bounding box center [239, 225] width 34 height 11
drag, startPoint x: 437, startPoint y: 240, endPoint x: 470, endPoint y: 241, distance: 33.8
click at [470, 241] on div "ORDITM-3204486 Conference Sponsorship (Custom Price) • Options: Accounting & Au…" at bounding box center [363, 248] width 428 height 28
drag, startPoint x: 422, startPoint y: 235, endPoint x: 476, endPoint y: 236, distance: 53.7
click at [476, 236] on div "ORDITM-3204486 Conference Sponsorship (Custom Price) • Options: Accounting & Au…" at bounding box center [363, 248] width 428 height 28
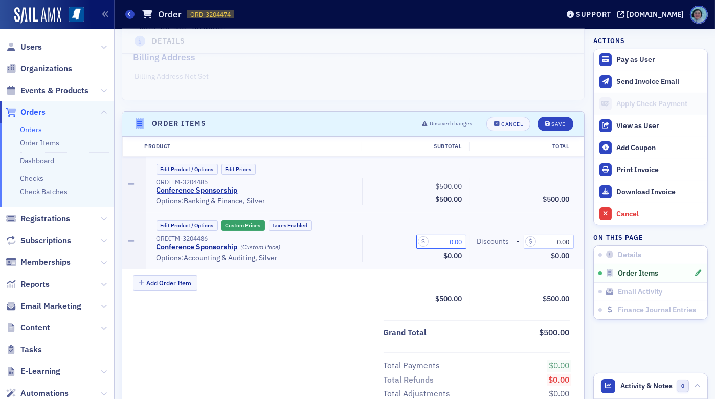
type input "0.00"
click at [379, 293] on div "Subtotal $500.00" at bounding box center [415, 299] width 93 height 13
click at [546, 121] on icon "submit" at bounding box center [548, 124] width 5 height 6
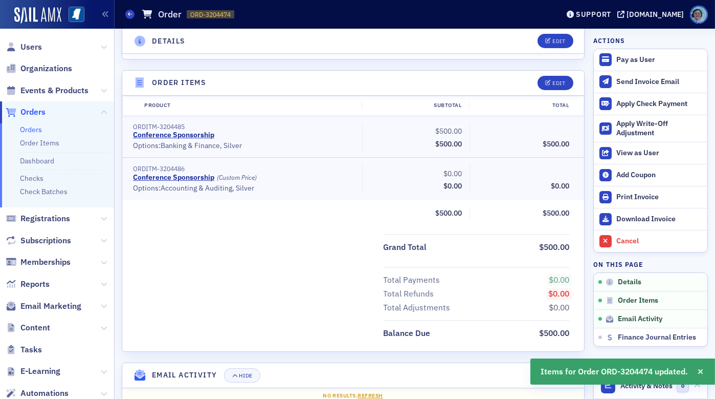
scroll to position [281, 0]
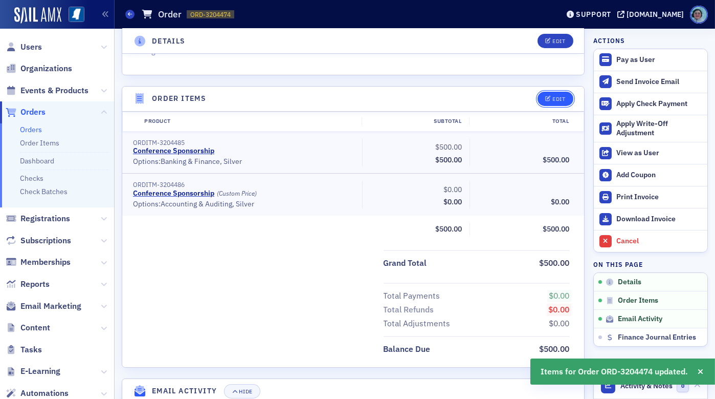
click at [546, 100] on icon "button" at bounding box center [549, 99] width 6 height 6
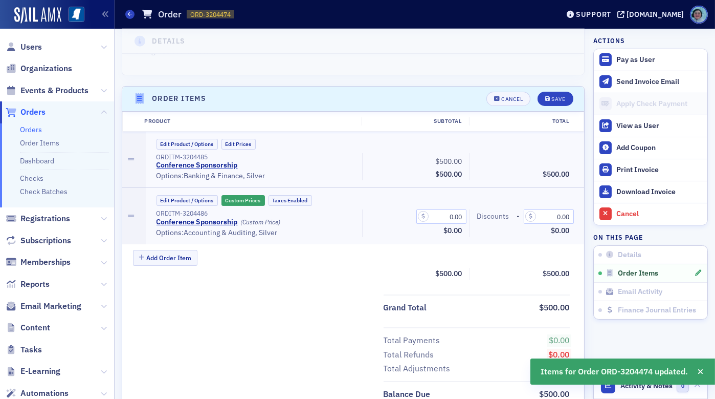
scroll to position [332, 0]
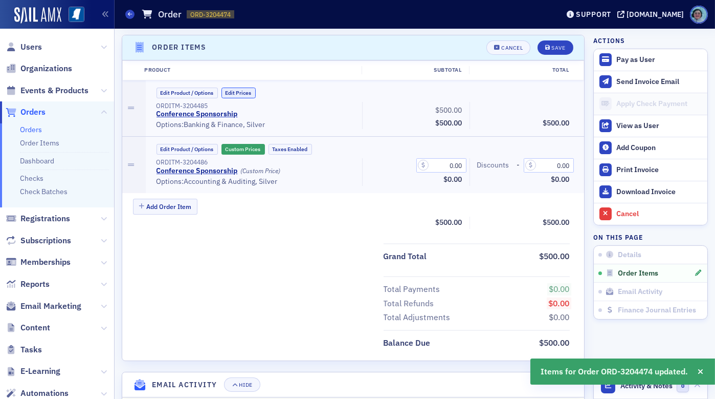
click at [228, 94] on button "Edit Prices" at bounding box center [239, 93] width 34 height 11
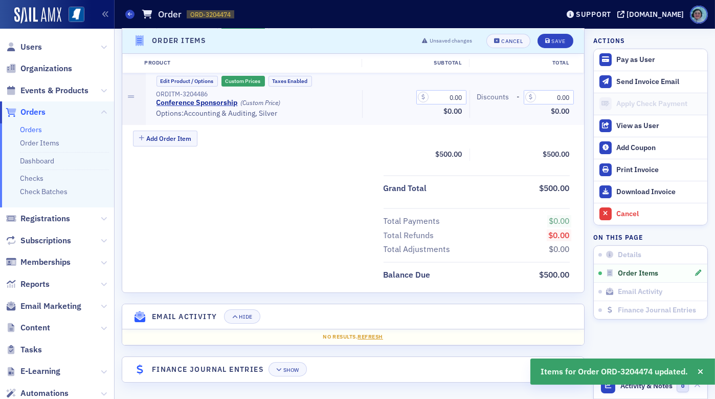
scroll to position [349, 0]
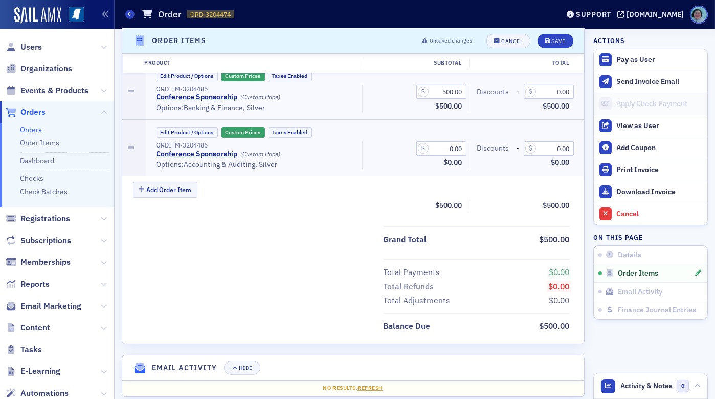
click at [502, 32] on header "Order Items Unsaved changes Cancel Save" at bounding box center [353, 41] width 462 height 25
click at [503, 31] on header "Order Items Unsaved changes Cancel Save" at bounding box center [353, 41] width 462 height 25
click at [508, 35] on button "Cancel" at bounding box center [509, 41] width 44 height 14
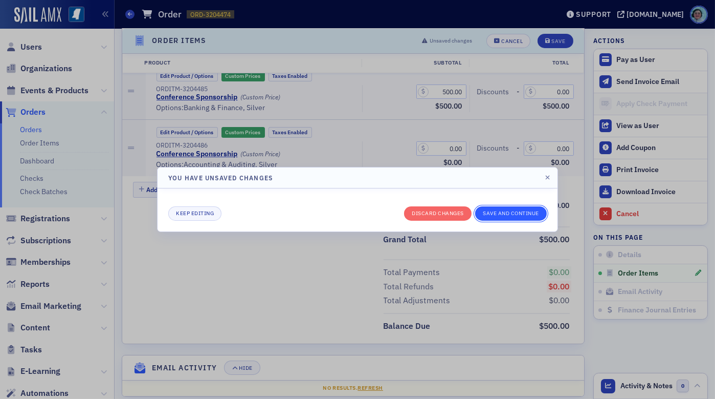
click at [493, 211] on button "Save and continue" at bounding box center [511, 213] width 72 height 14
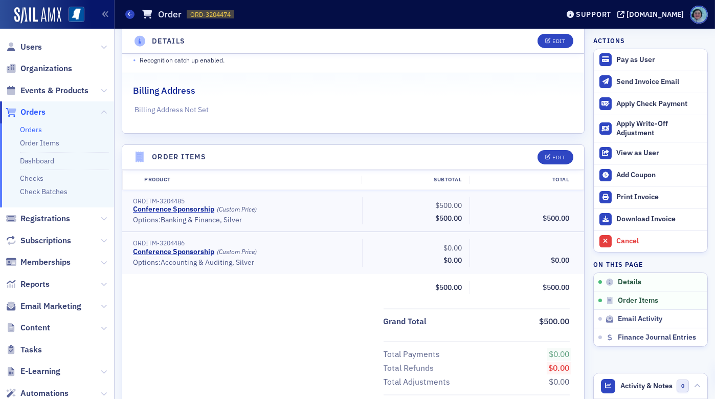
scroll to position [256, 0]
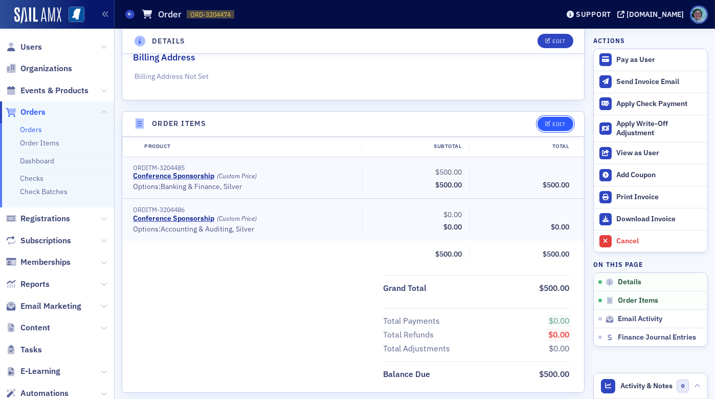
click at [553, 123] on div "Edit" at bounding box center [559, 124] width 13 height 6
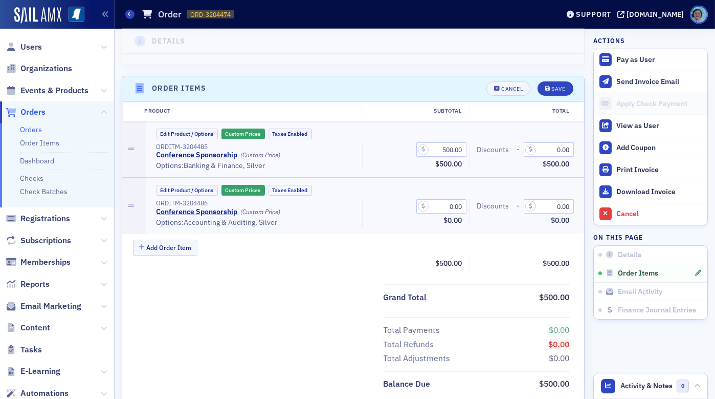
scroll to position [332, 0]
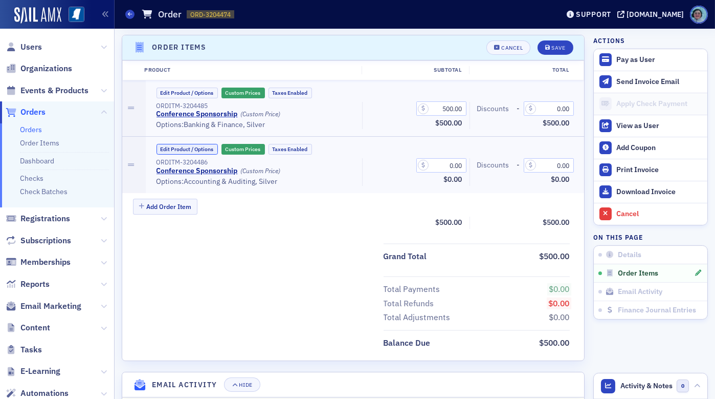
click at [190, 148] on button "Edit Product / Options" at bounding box center [187, 149] width 61 height 11
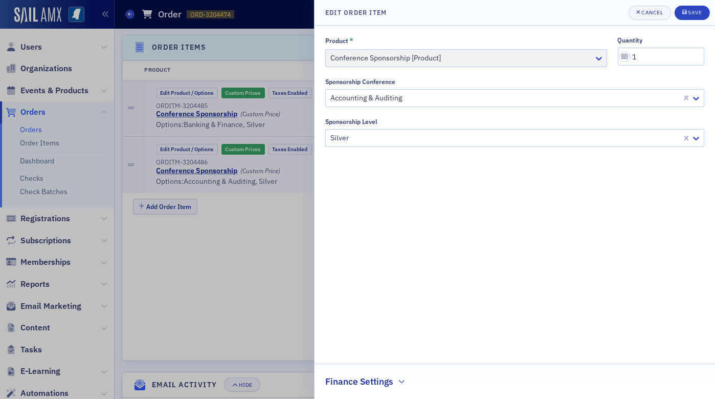
click at [386, 385] on h2 "Finance Settings" at bounding box center [359, 381] width 68 height 13
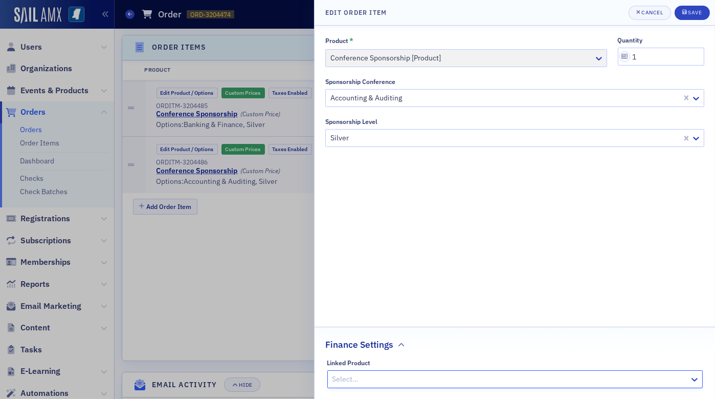
click at [600, 57] on div "Product * Conference Sponsorship [Product]" at bounding box center [466, 51] width 282 height 31
click at [663, 53] on input "1" at bounding box center [661, 57] width 87 height 18
click at [451, 54] on div "Product * Conference Sponsorship [Product]" at bounding box center [466, 51] width 282 height 31
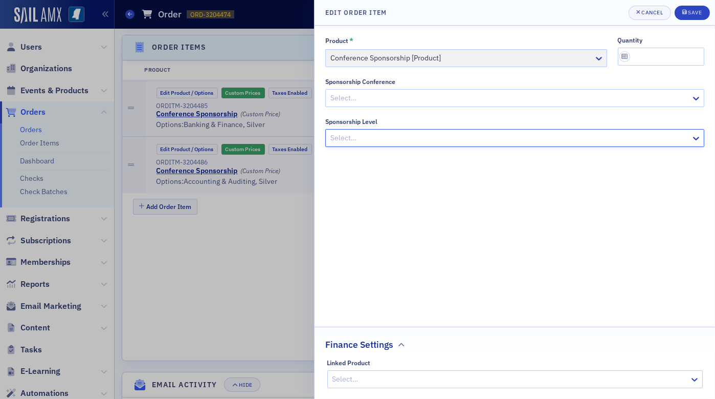
click at [600, 55] on div "Product * Conference Sponsorship [Product]" at bounding box center [466, 51] width 282 height 31
click at [528, 57] on div "Product * Conference Sponsorship [Product]" at bounding box center [466, 51] width 282 height 31
click at [683, 9] on div "submit" at bounding box center [686, 13] width 6 height 8
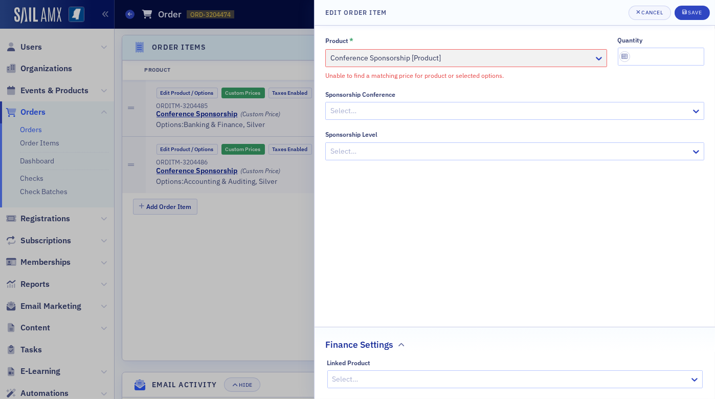
click at [589, 60] on div "Product * Conference Sponsorship [Product] Unable to find a matching price for …" at bounding box center [466, 58] width 282 height 44
click at [592, 52] on div "Product * Conference Sponsorship [Product] Unable to find a matching price for …" at bounding box center [466, 58] width 282 height 44
click at [655, 14] on div "Cancel" at bounding box center [652, 13] width 21 height 6
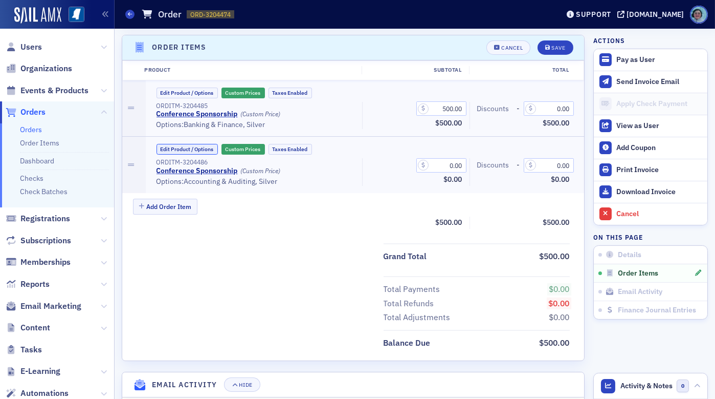
click at [200, 149] on button "Edit Product / Options" at bounding box center [187, 149] width 61 height 11
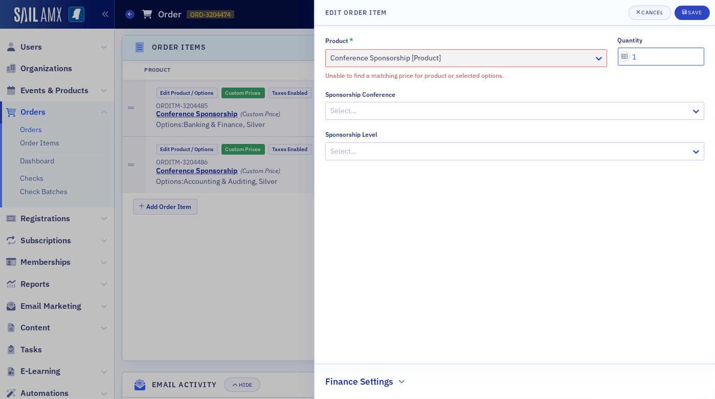
click at [661, 60] on input "1" at bounding box center [661, 57] width 87 height 18
type input "0"
click at [625, 91] on div "Sponsorship Conference" at bounding box center [514, 95] width 379 height 8
click at [390, 377] on h2 "Finance Settings" at bounding box center [359, 381] width 68 height 13
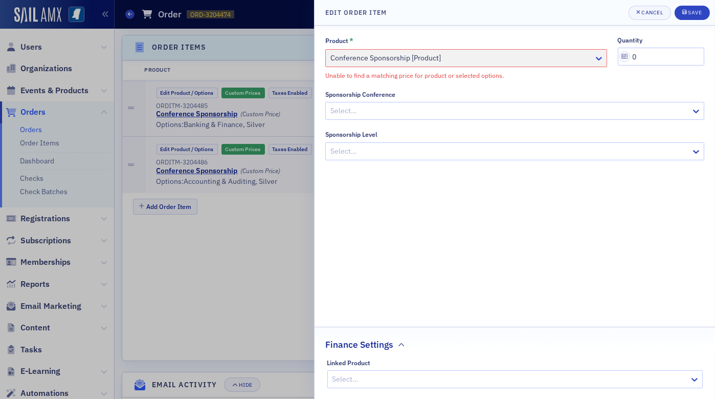
click at [686, 21] on header "Edit Order Item Cancel Save" at bounding box center [515, 13] width 401 height 26
click at [686, 16] on div "submit" at bounding box center [686, 13] width 6 height 8
click at [580, 102] on div "Select…" at bounding box center [514, 111] width 379 height 18
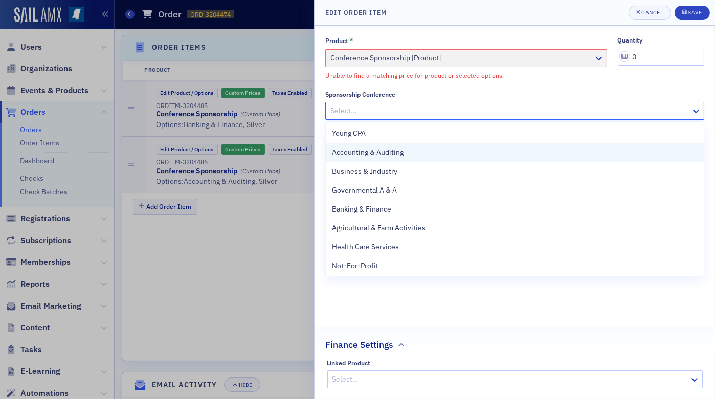
click at [439, 149] on div "Accounting & Auditing" at bounding box center [515, 152] width 366 height 11
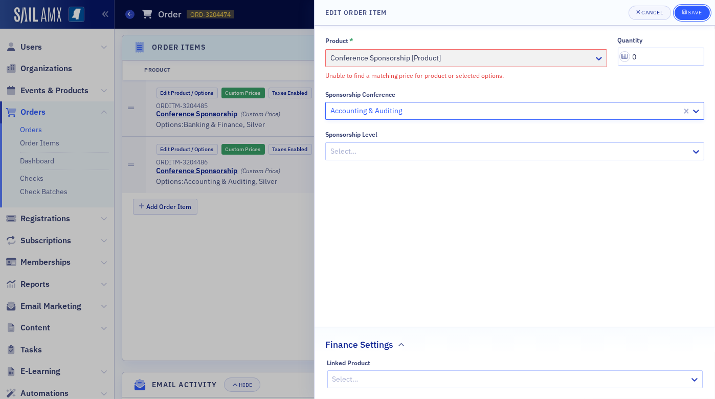
click at [686, 8] on button "Save" at bounding box center [692, 13] width 35 height 14
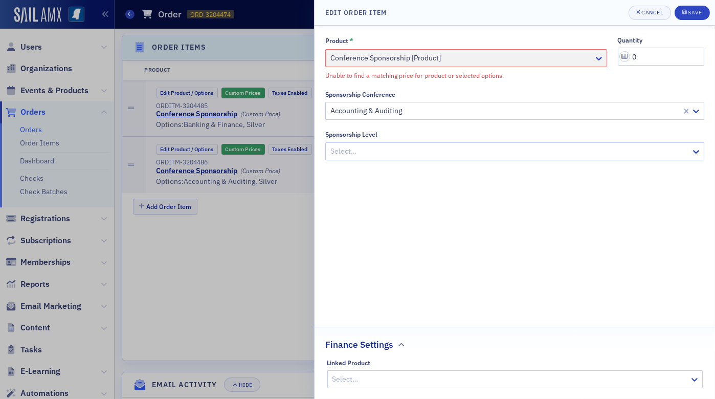
click at [471, 155] on div at bounding box center [510, 151] width 361 height 13
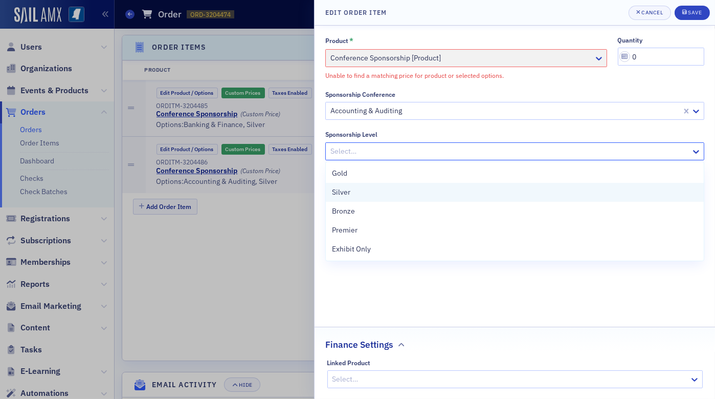
click at [439, 188] on div "Silver" at bounding box center [515, 192] width 366 height 11
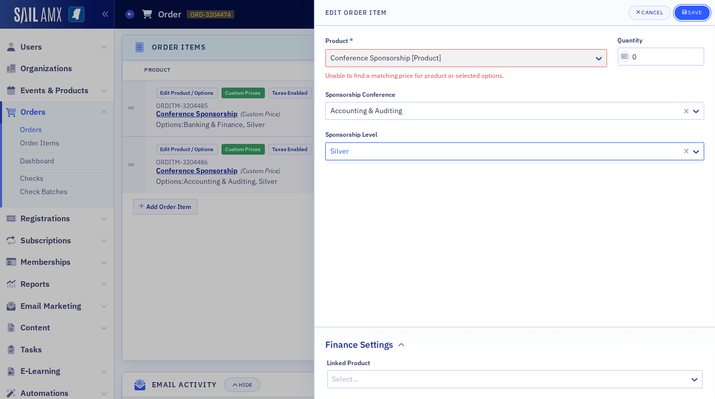
click at [684, 6] on button "Save" at bounding box center [692, 13] width 35 height 14
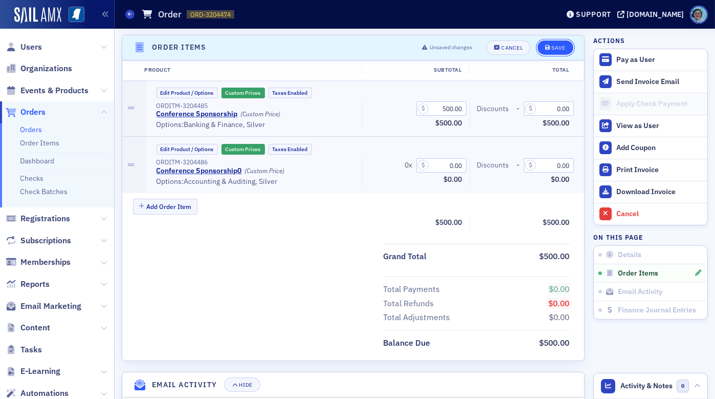
click at [546, 46] on icon "submit" at bounding box center [548, 48] width 5 height 6
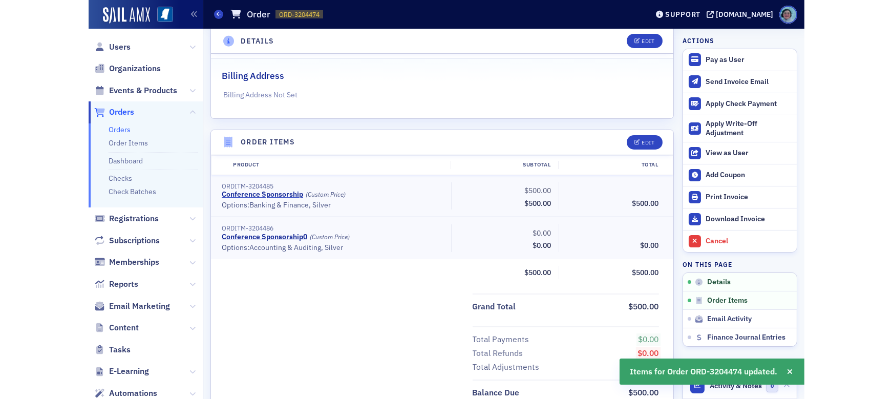
scroll to position [230, 0]
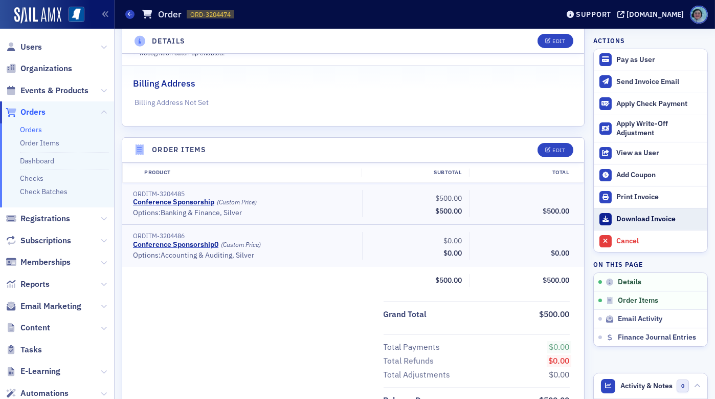
click at [635, 217] on div "Download Invoice" at bounding box center [660, 218] width 86 height 9
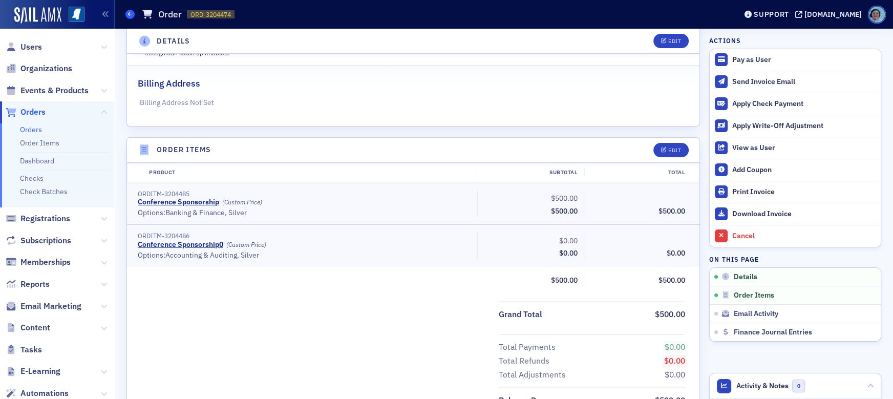
click at [133, 10] on link "Orders" at bounding box center [129, 14] width 9 height 9
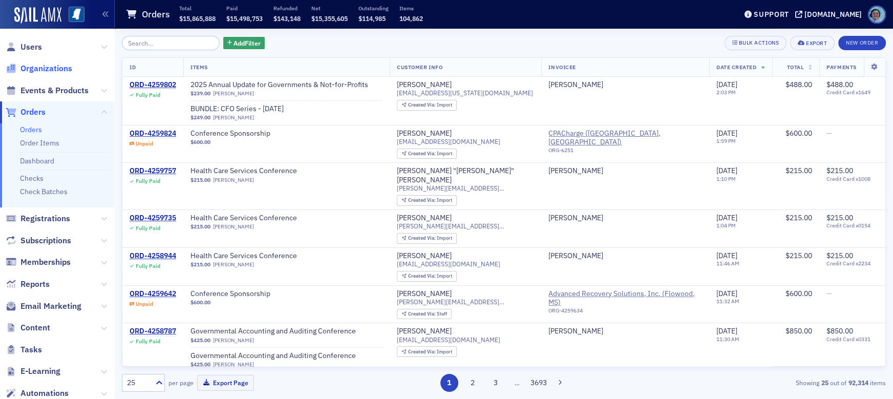
click at [61, 69] on span "Organizations" at bounding box center [46, 68] width 52 height 11
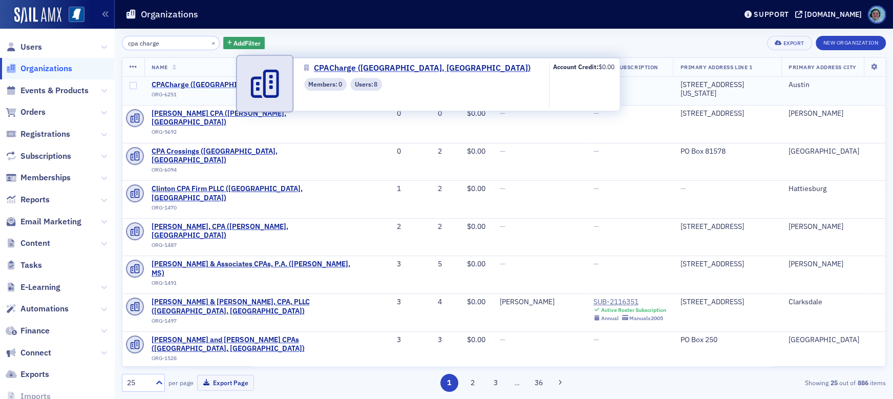
click at [212, 81] on span "CPACharge ([GEOGRAPHIC_DATA], [GEOGRAPHIC_DATA])" at bounding box center [247, 84] width 192 height 9
select select "US"
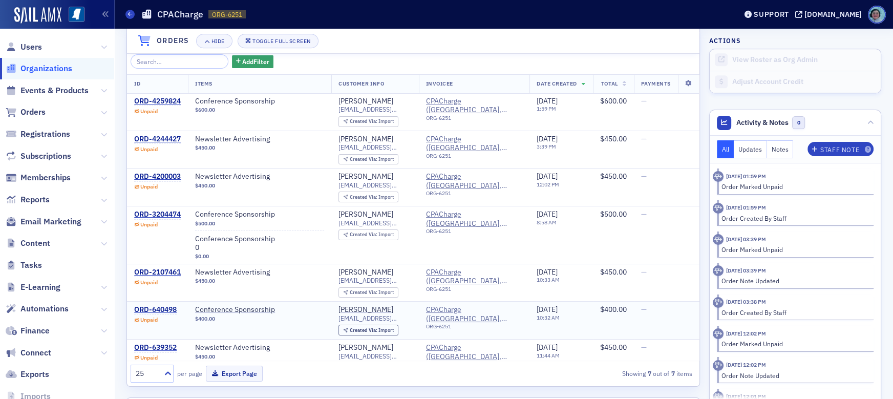
scroll to position [23, 0]
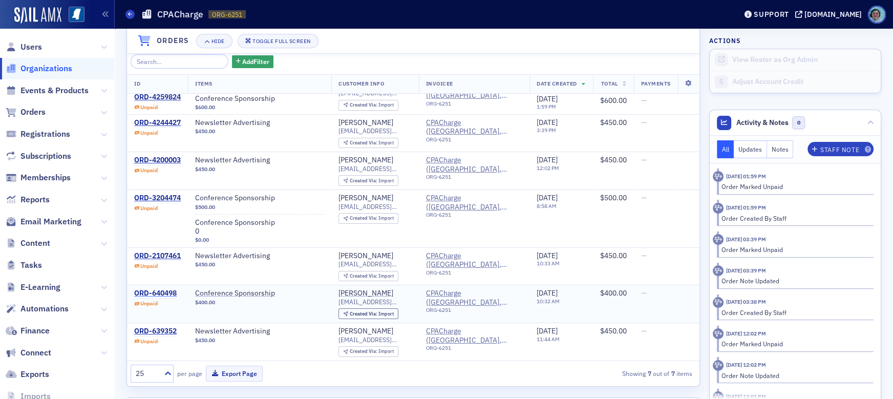
click at [154, 289] on div "ORD-640498" at bounding box center [155, 293] width 42 height 9
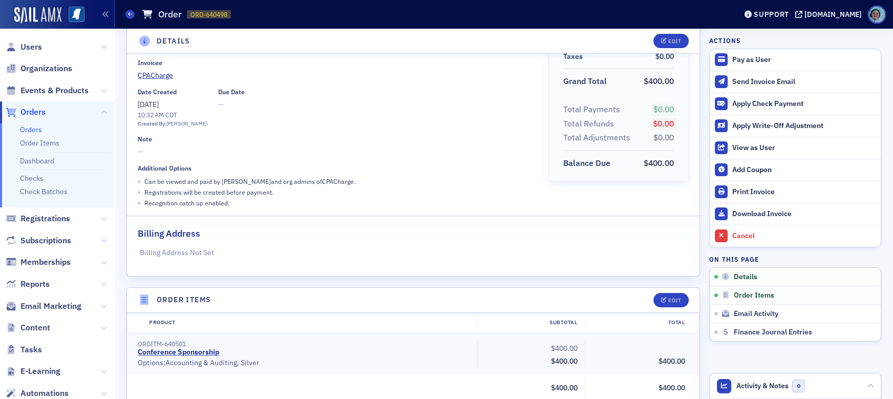
scroll to position [6, 0]
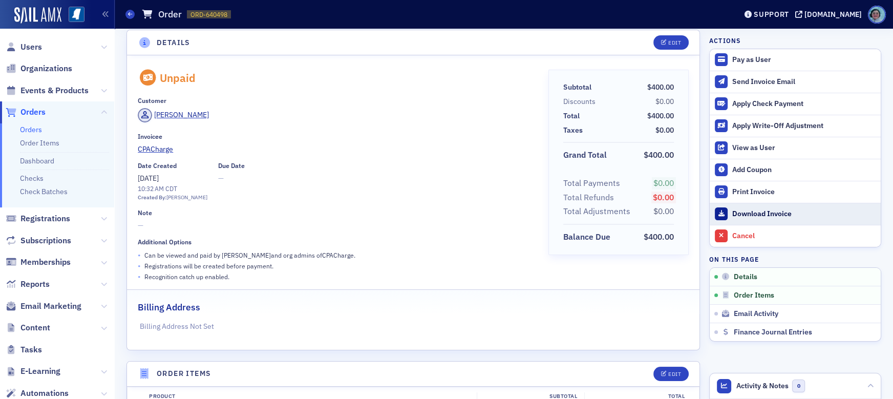
click at [756, 212] on div "Download Invoice" at bounding box center [803, 213] width 143 height 9
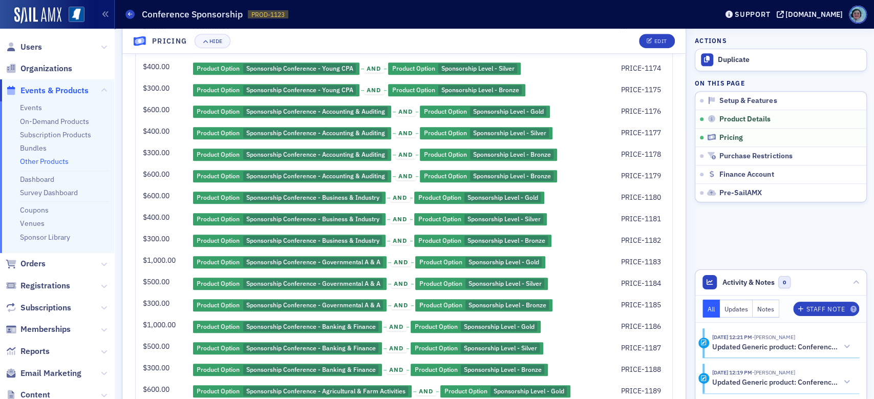
scroll to position [665, 0]
